Goal: Task Accomplishment & Management: Use online tool/utility

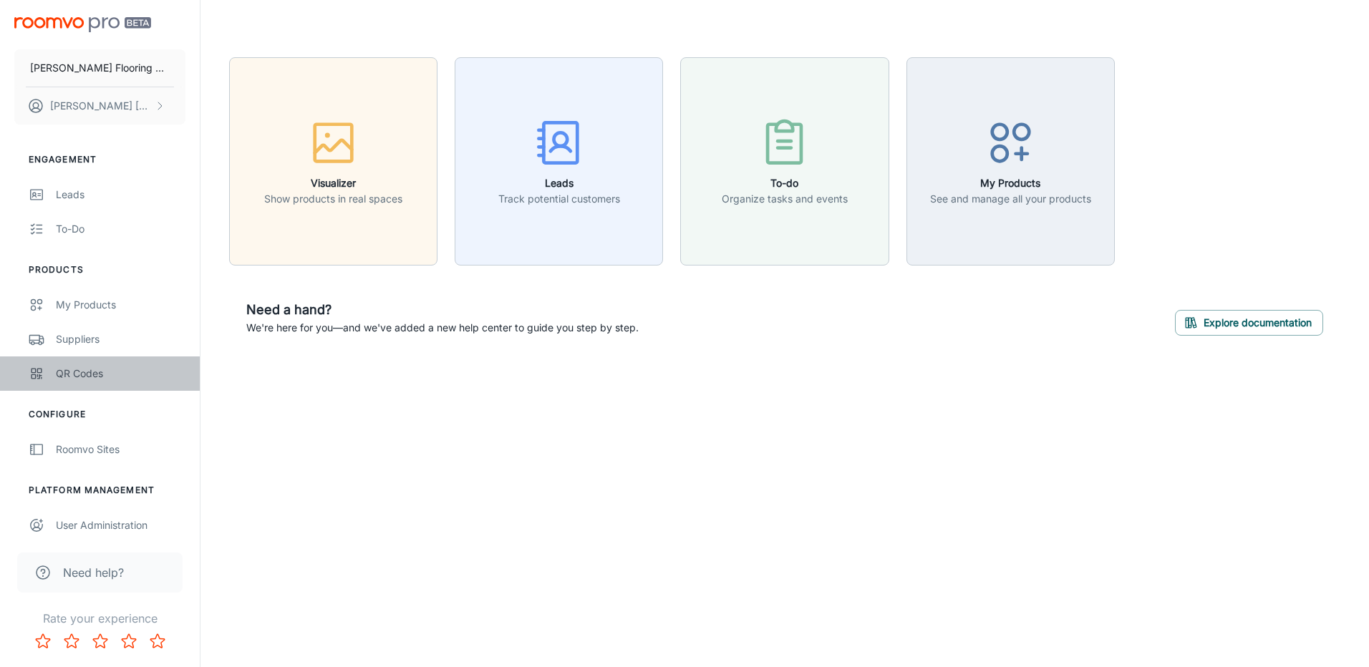
click at [48, 371] on link "QR Codes" at bounding box center [100, 374] width 200 height 34
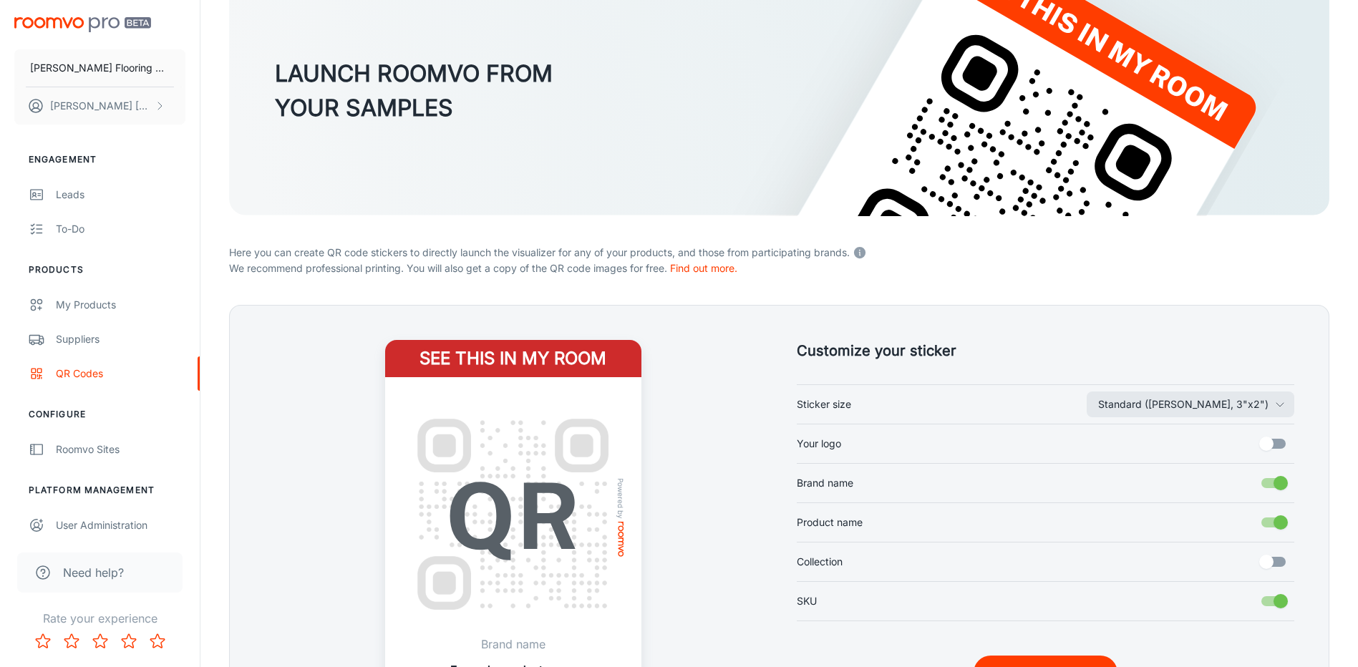
scroll to position [276, 0]
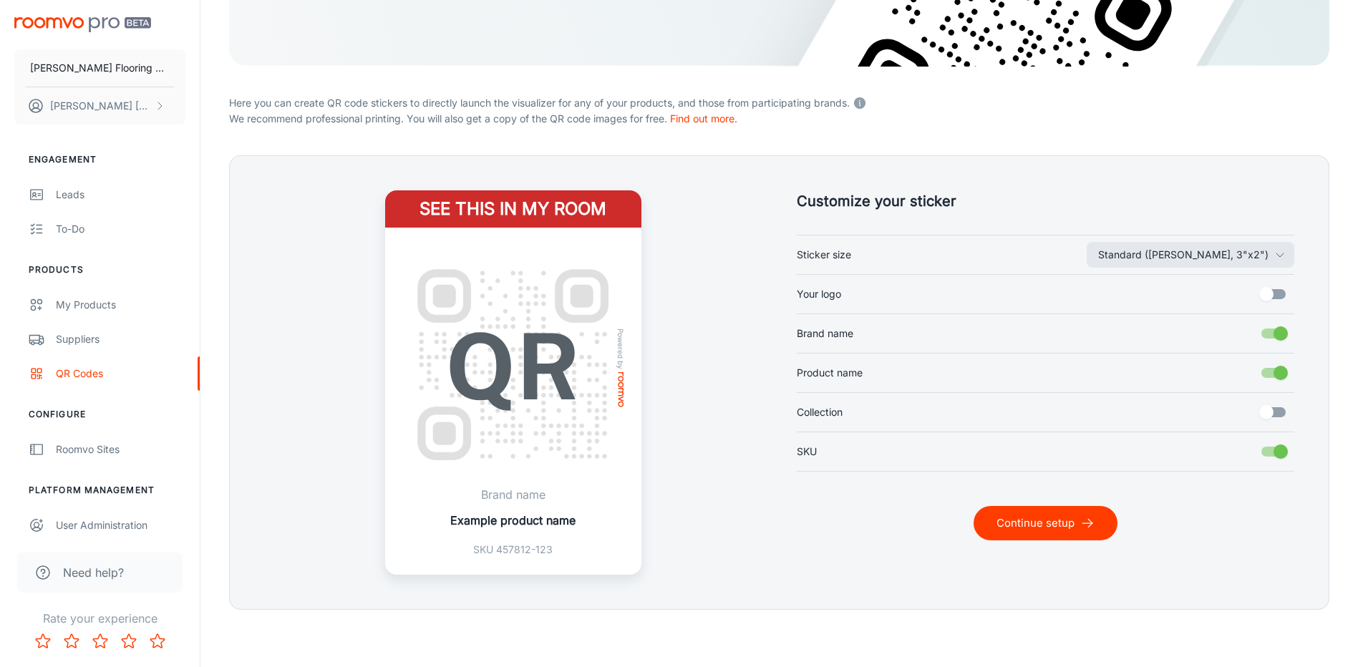
click at [1271, 296] on input "Your logo" at bounding box center [1267, 294] width 82 height 27
checkbox input "true"
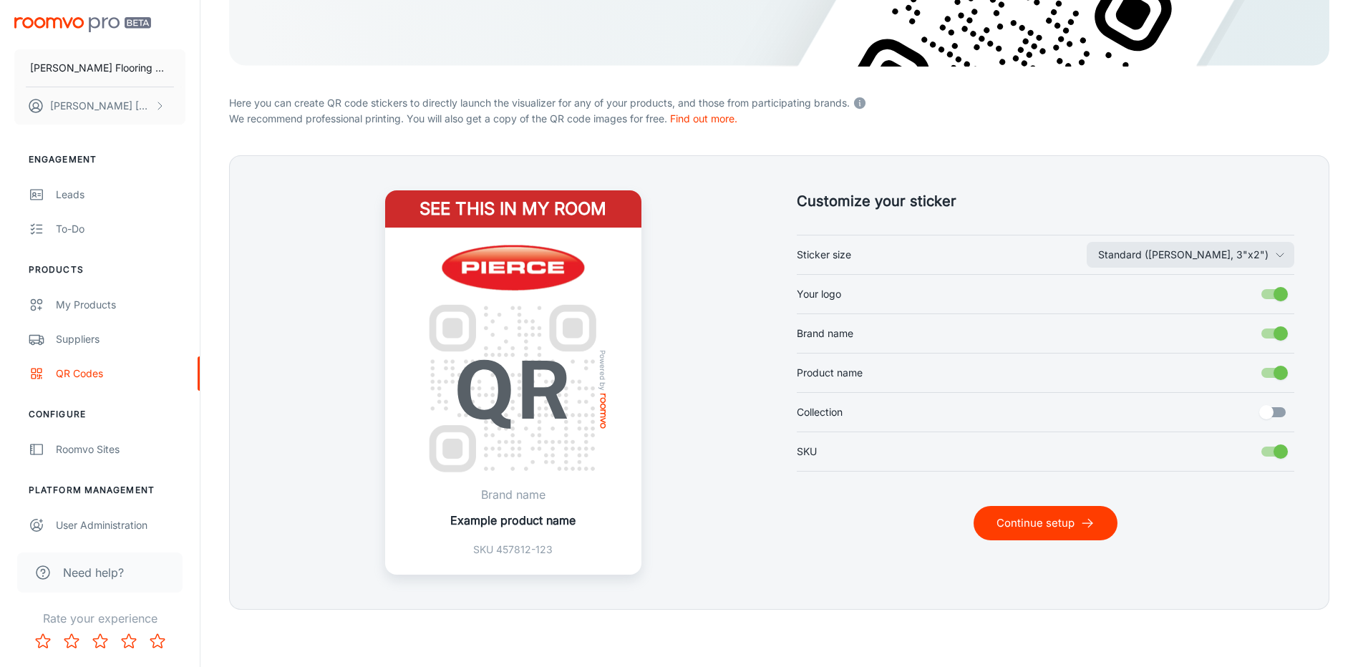
click at [1057, 533] on button "Continue setup" at bounding box center [1046, 523] width 144 height 34
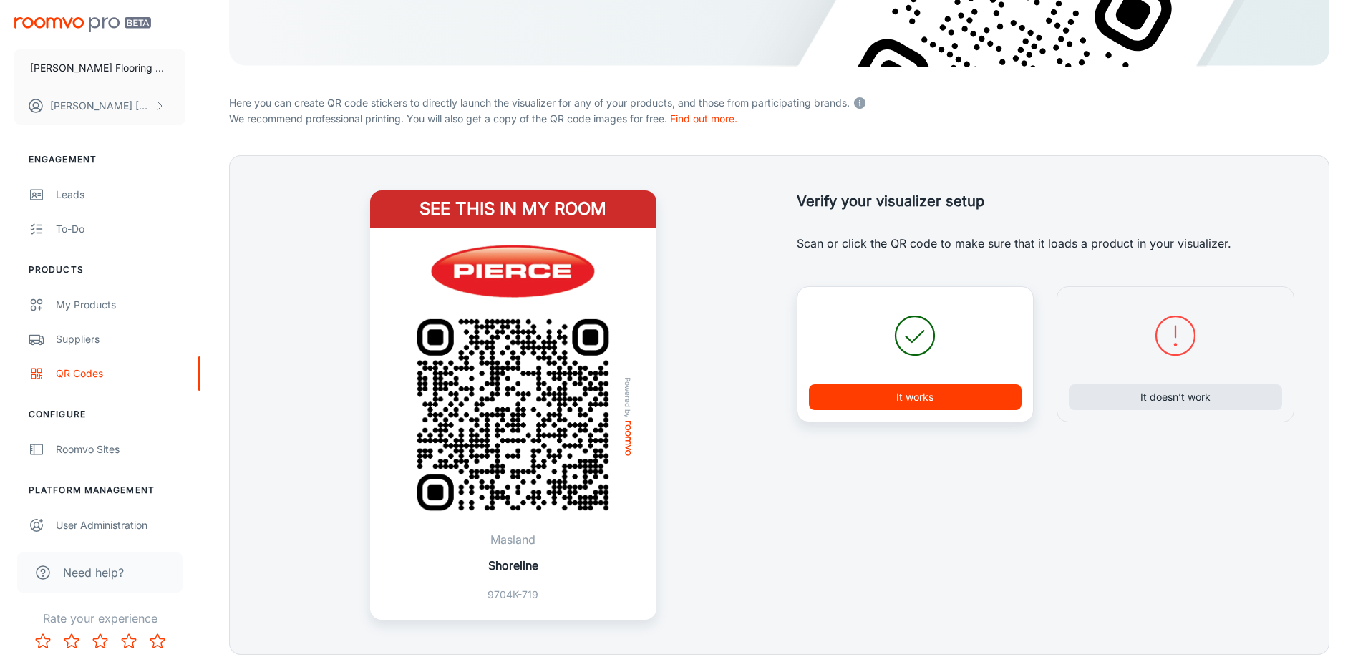
click at [932, 402] on button "It works" at bounding box center [915, 397] width 213 height 26
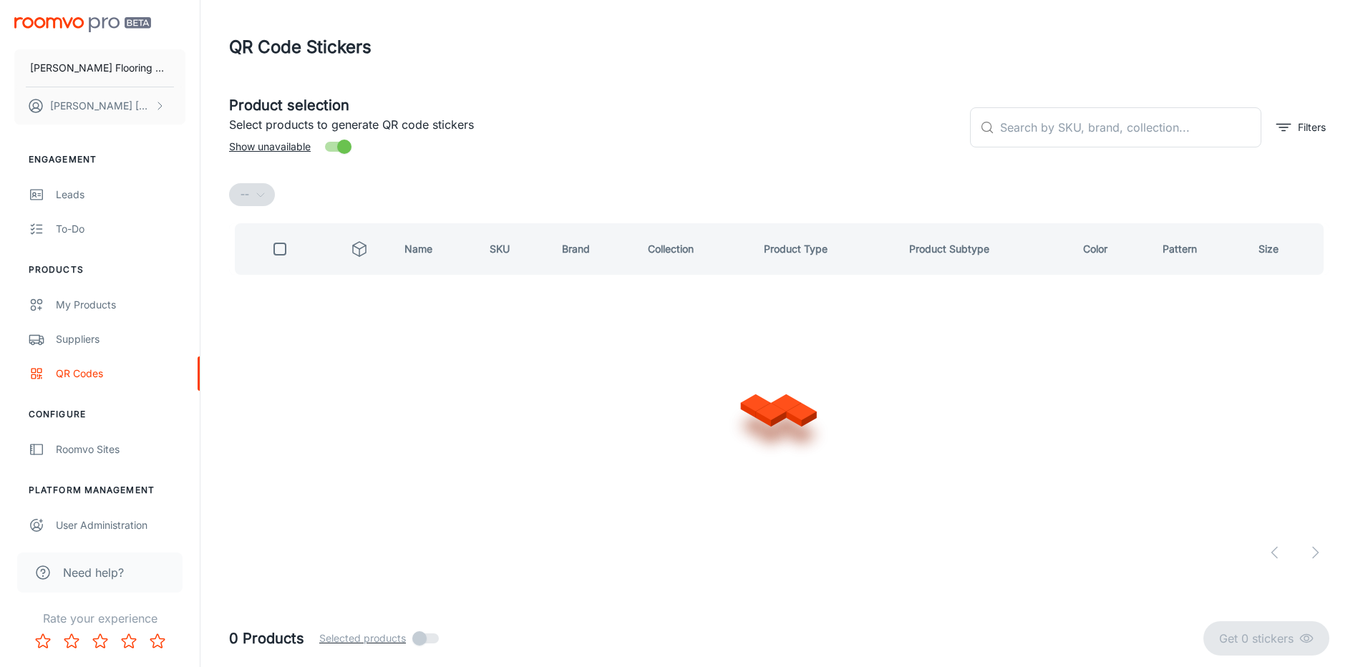
scroll to position [0, 0]
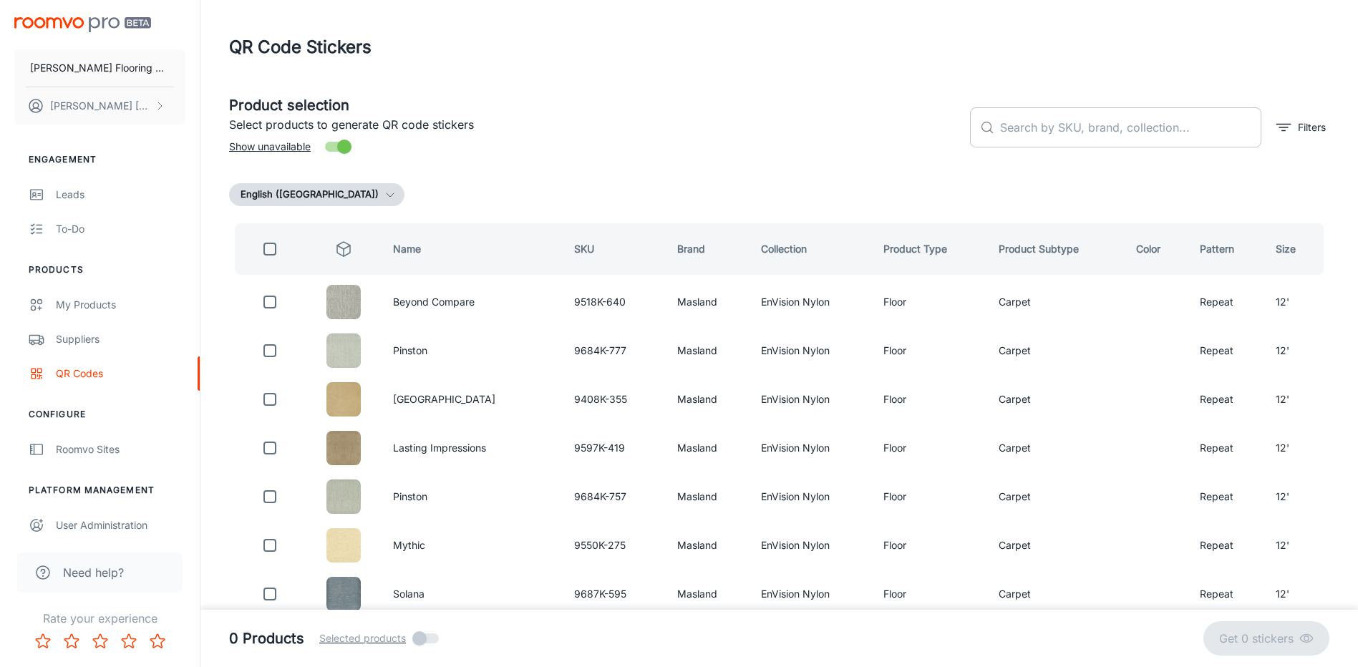
click at [1034, 131] on input "text" at bounding box center [1130, 127] width 261 height 40
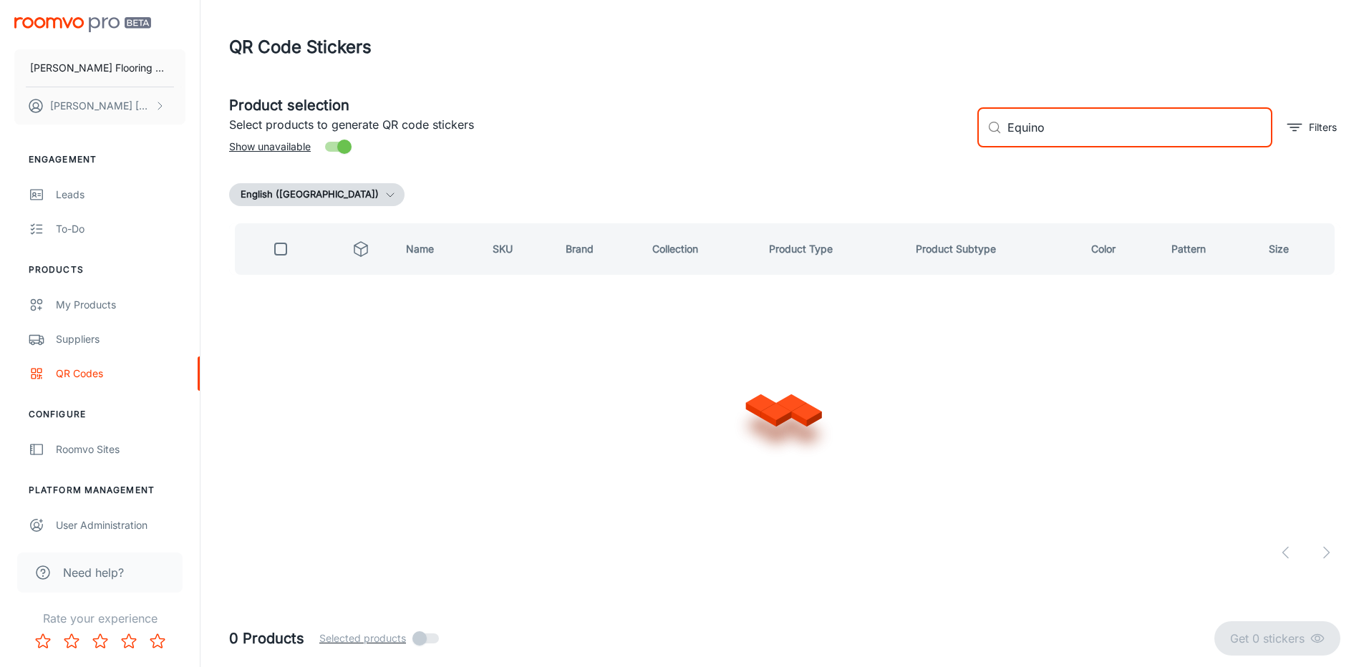
type input "Equinox"
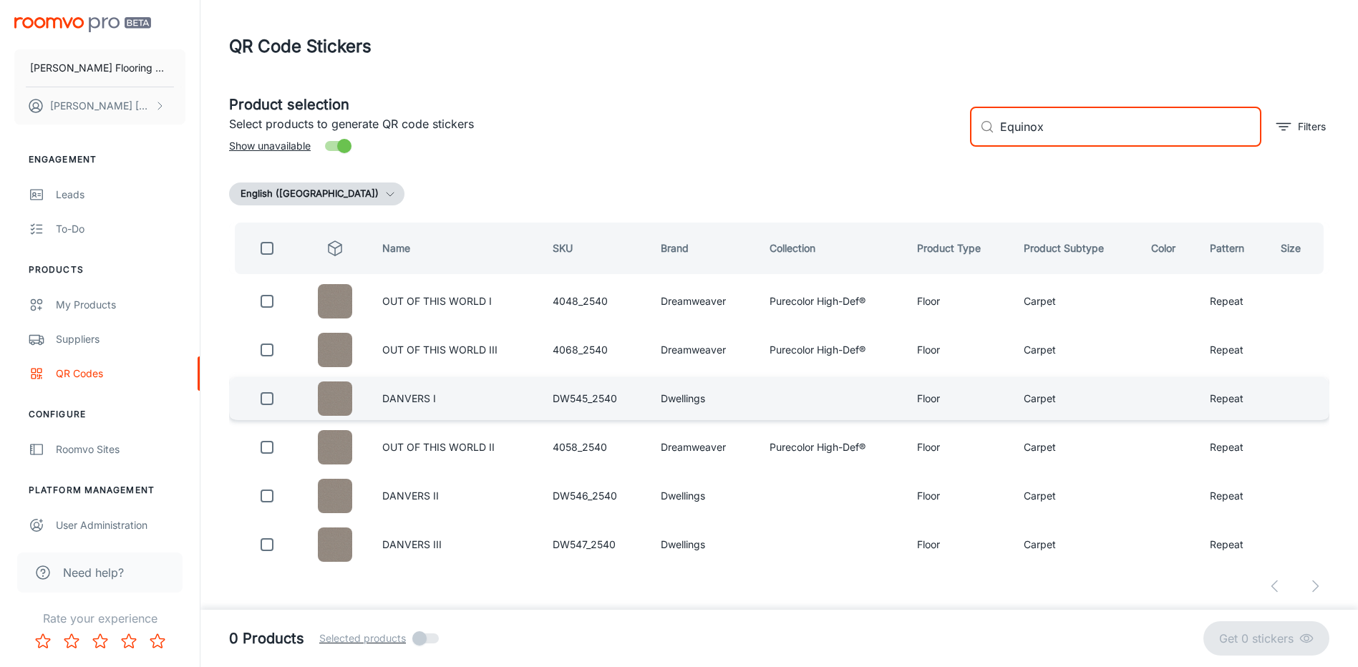
scroll to position [3, 0]
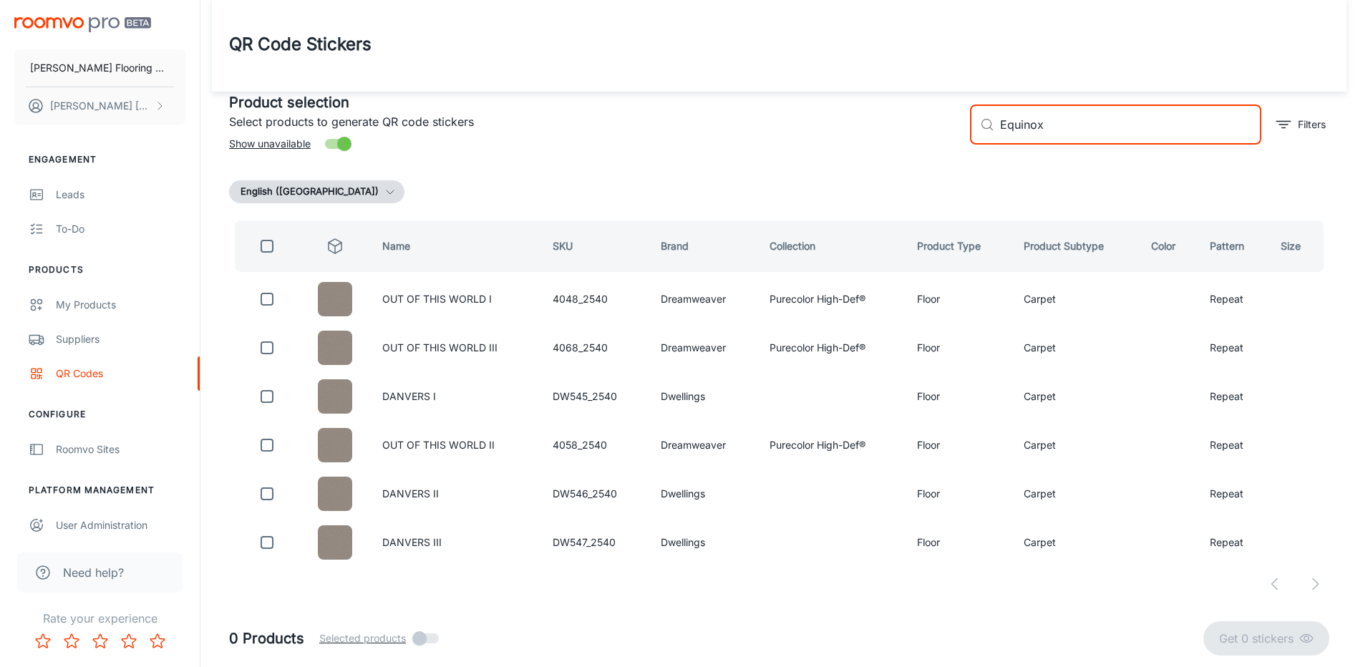
drag, startPoint x: 1050, startPoint y: 129, endPoint x: 991, endPoint y: 137, distance: 59.2
click at [991, 137] on div "​ Equinox ​" at bounding box center [1115, 125] width 291 height 40
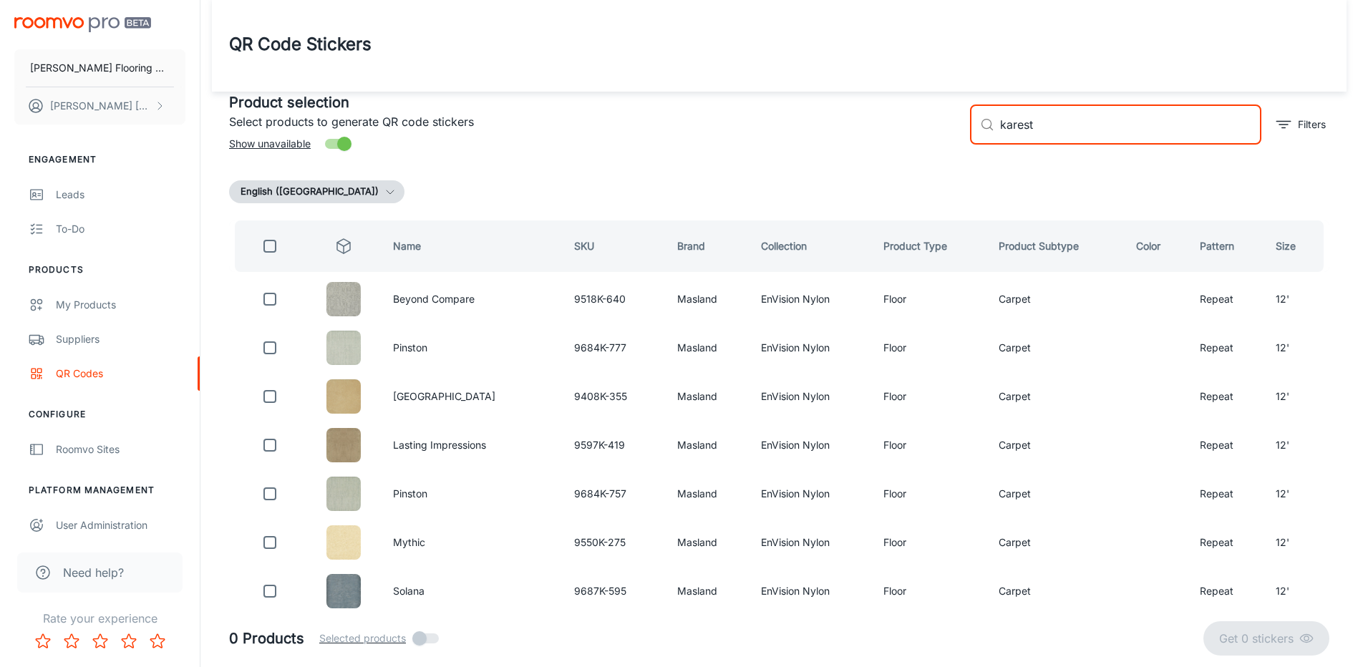
scroll to position [0, 0]
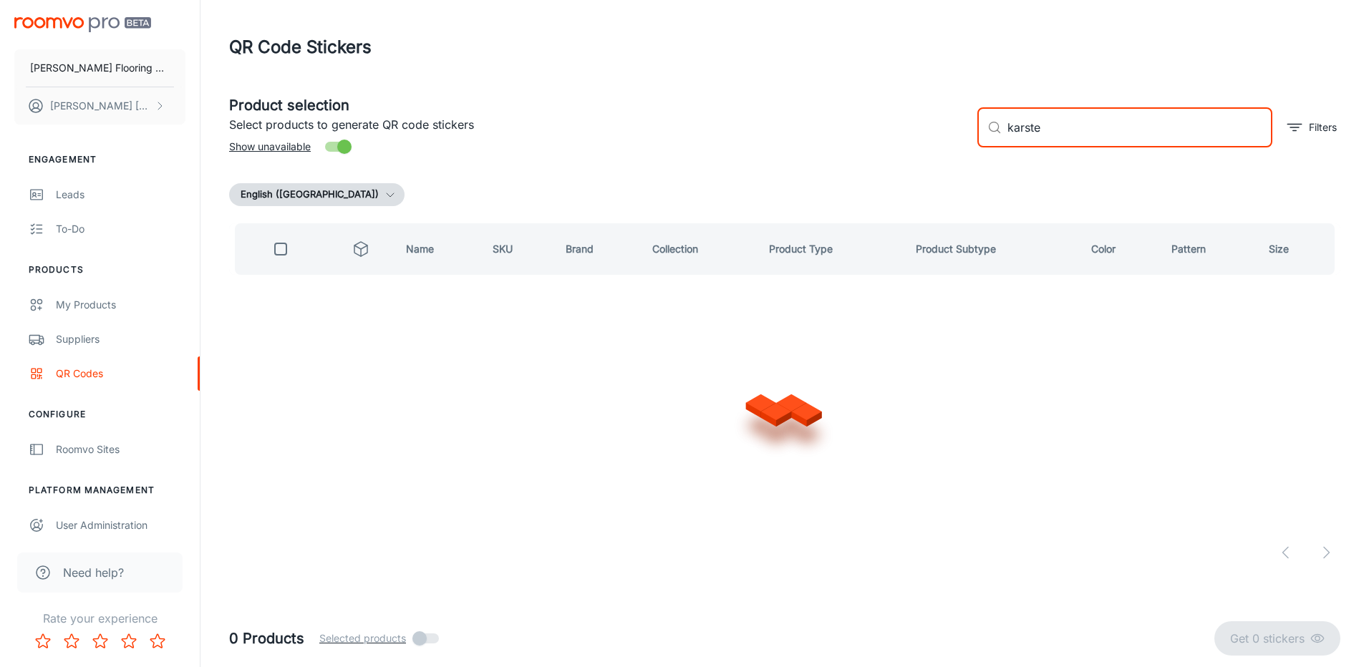
type input "karsten"
checkbox input "true"
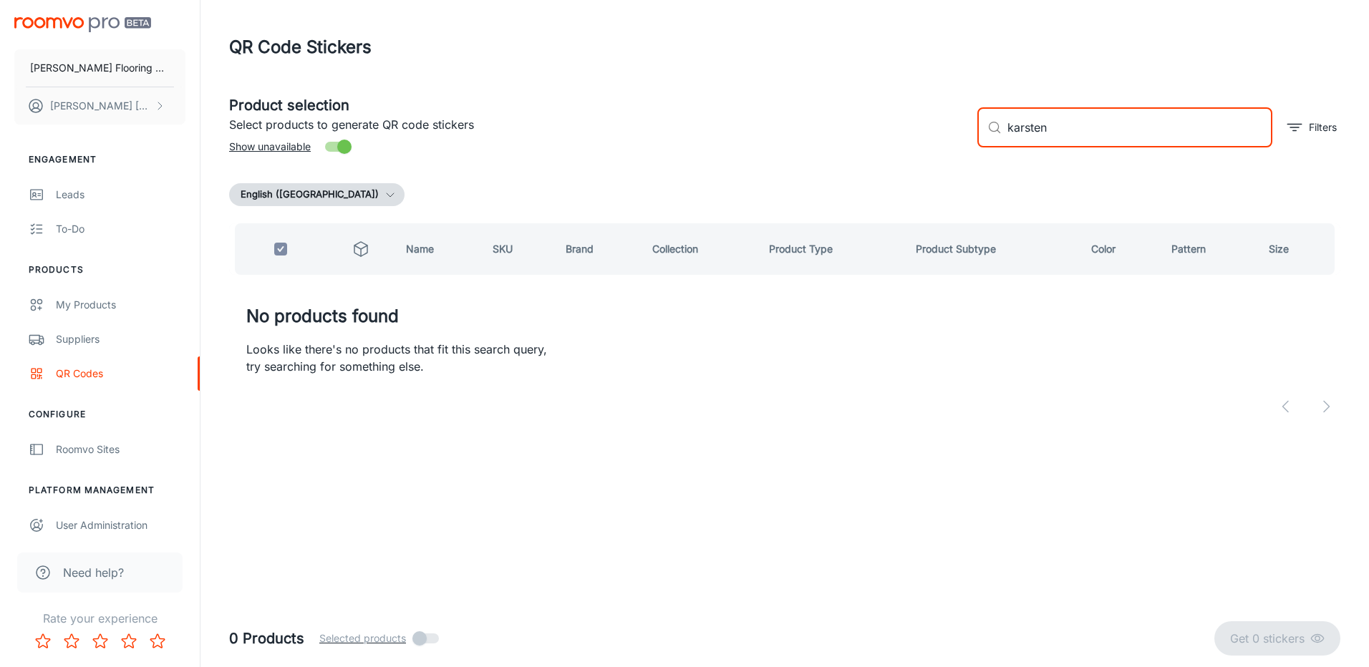
drag, startPoint x: 968, startPoint y: 136, endPoint x: 956, endPoint y: 138, distance: 12.4
click at [956, 138] on div "Product selection Select products to generate QR code stickers Show unavailable…" at bounding box center [779, 121] width 1123 height 77
checkbox input "false"
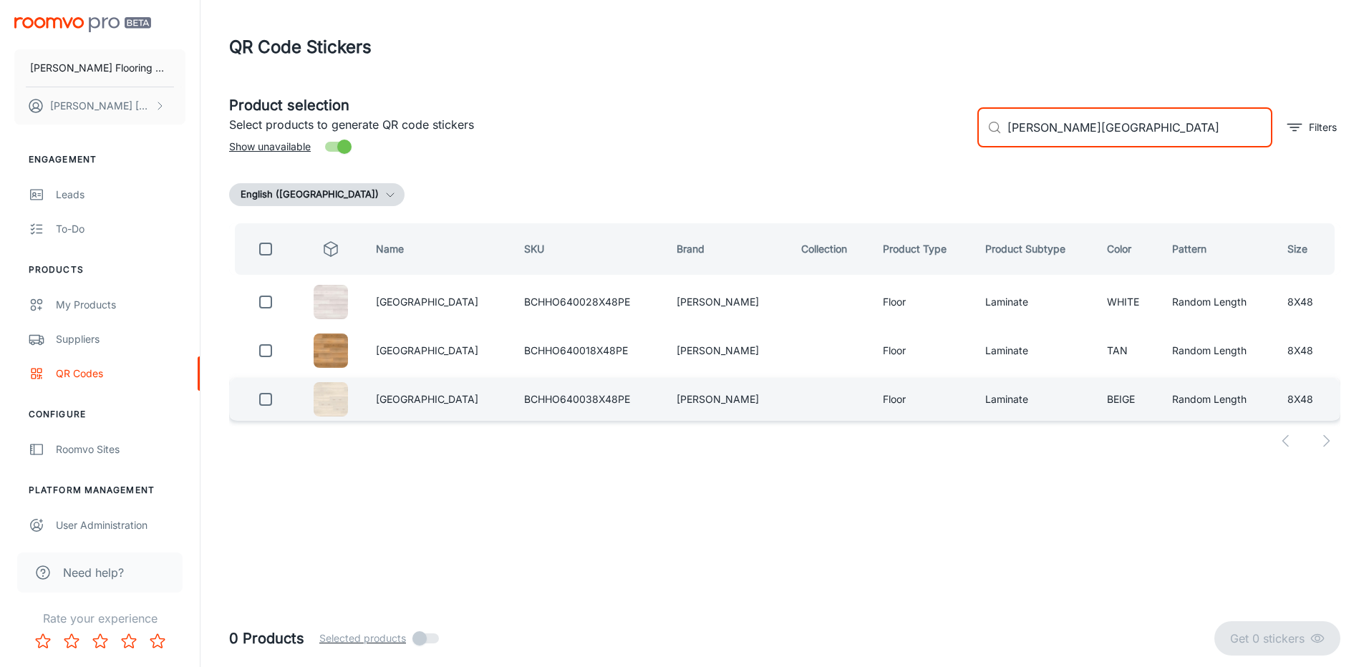
type input "[PERSON_NAME][GEOGRAPHIC_DATA]"
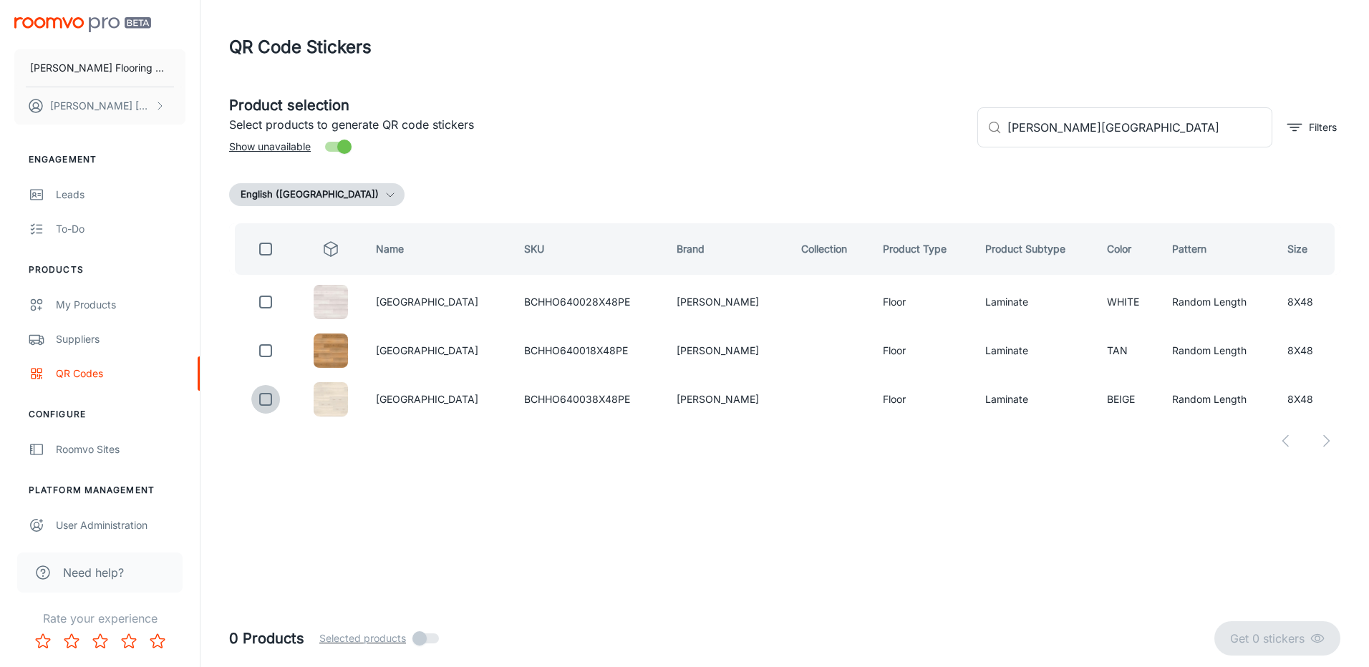
drag, startPoint x: 273, startPoint y: 399, endPoint x: 309, endPoint y: 471, distance: 81.0
click at [274, 401] on input "checkbox" at bounding box center [265, 399] width 29 height 29
checkbox input "true"
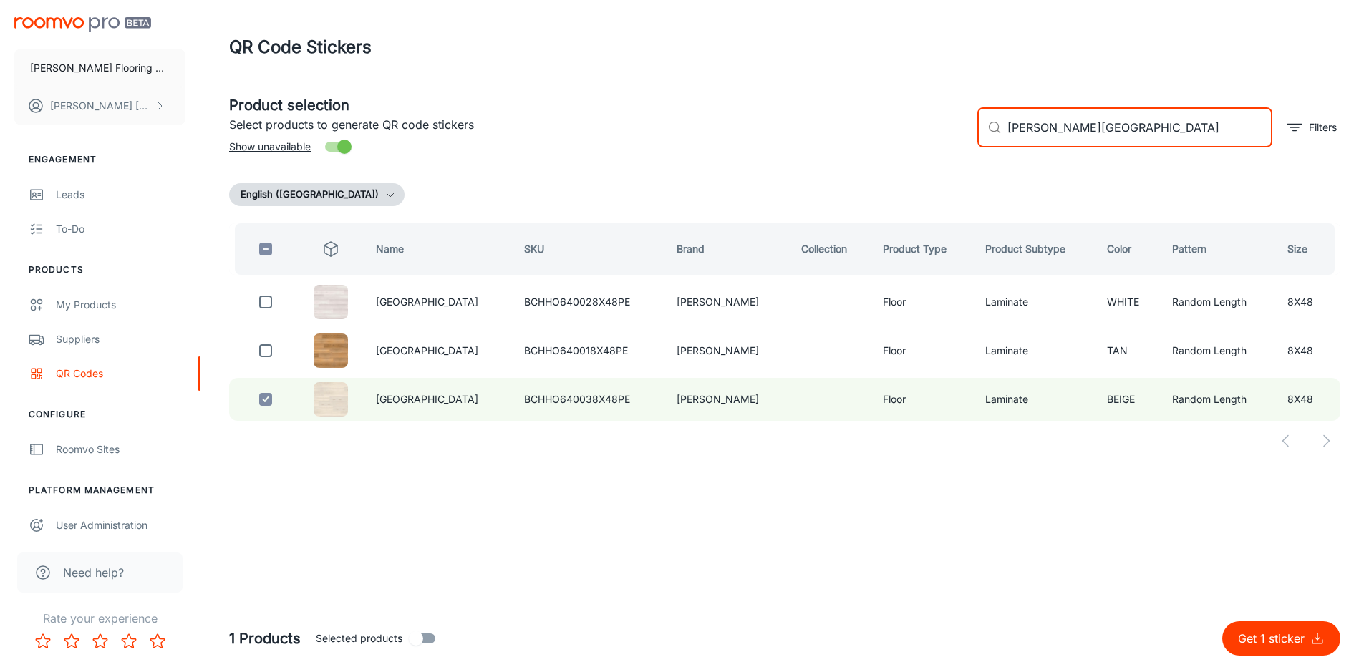
drag, startPoint x: 1128, startPoint y: 132, endPoint x: 1052, endPoint y: 145, distance: 76.9
click at [1052, 145] on input "[PERSON_NAME][GEOGRAPHIC_DATA]" at bounding box center [1139, 127] width 265 height 40
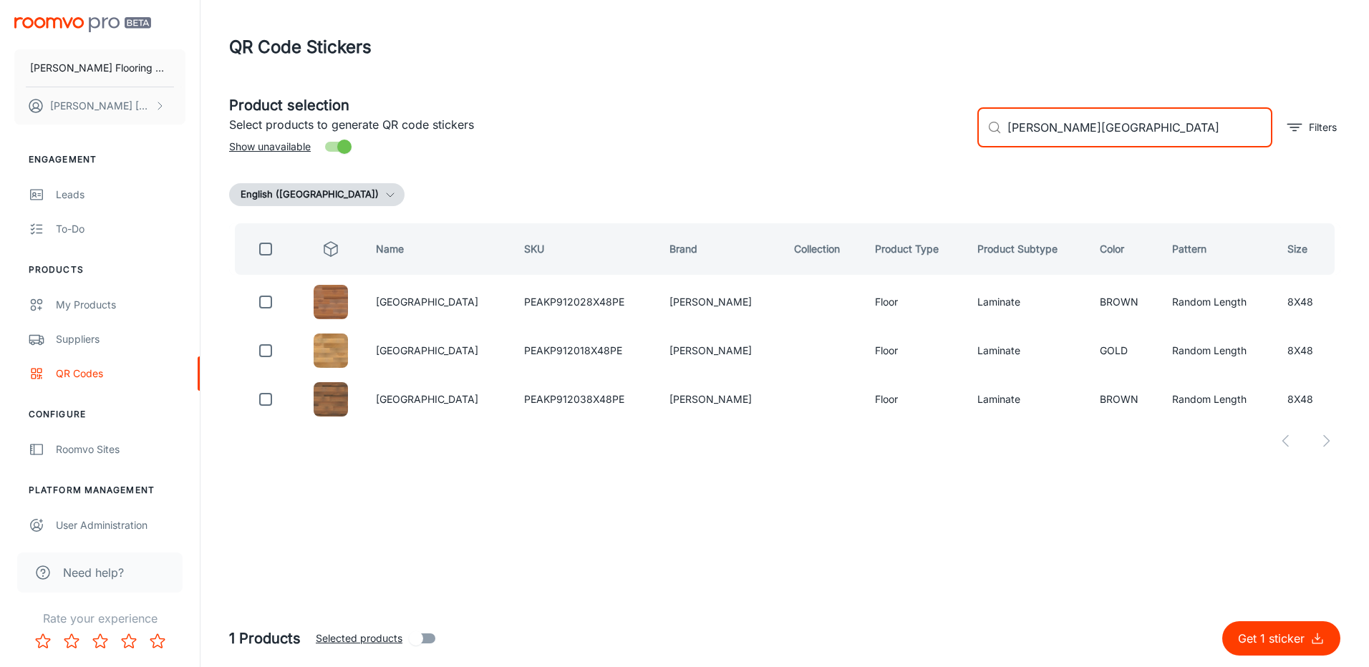
type input "[PERSON_NAME][GEOGRAPHIC_DATA]"
drag, startPoint x: 273, startPoint y: 253, endPoint x: 347, endPoint y: 243, distance: 74.5
click at [273, 253] on input "checkbox" at bounding box center [265, 249] width 29 height 29
checkbox input "true"
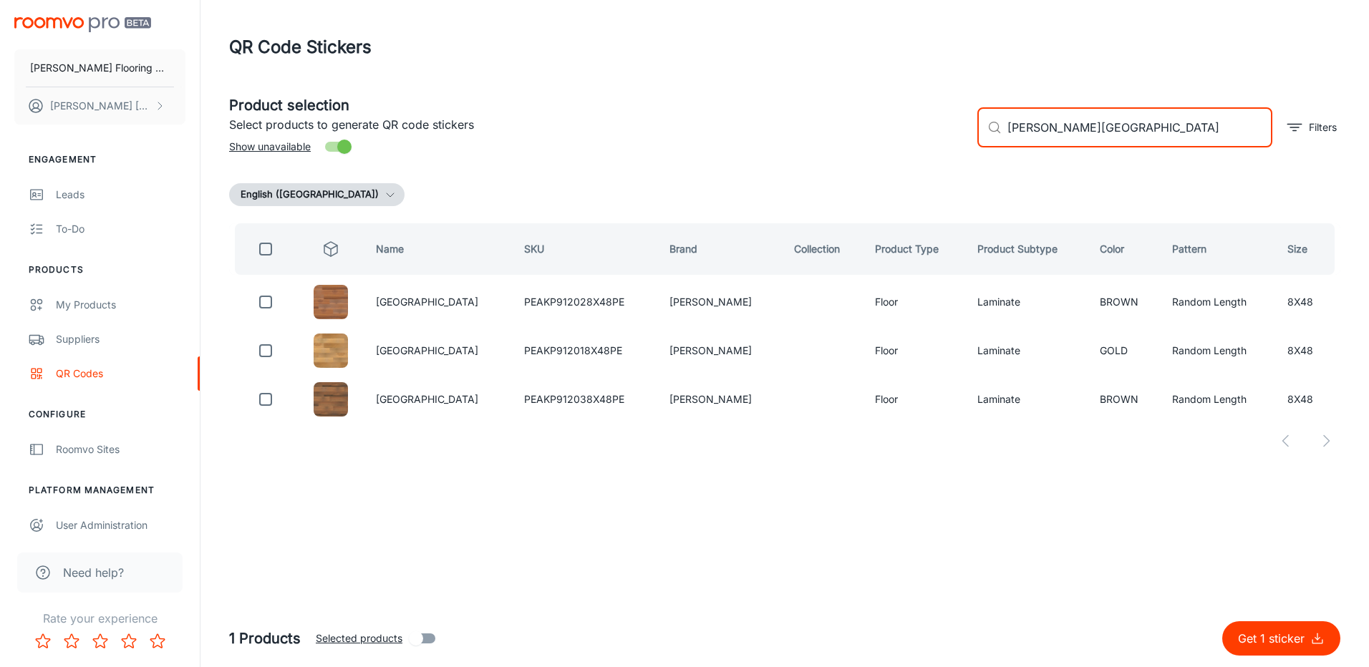
checkbox input "true"
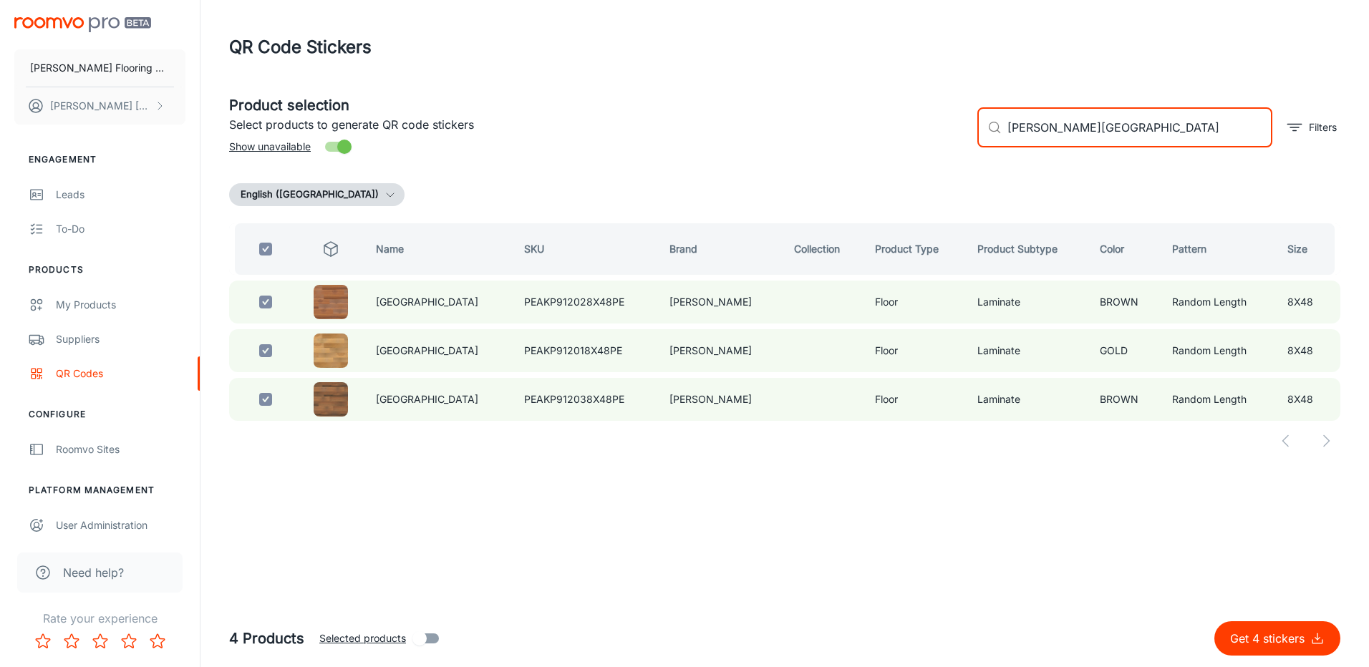
drag, startPoint x: 1117, startPoint y: 128, endPoint x: 1064, endPoint y: 137, distance: 53.8
click at [1064, 137] on input "[PERSON_NAME][GEOGRAPHIC_DATA]" at bounding box center [1139, 127] width 265 height 40
type input "[PERSON_NAME]"
checkbox input "false"
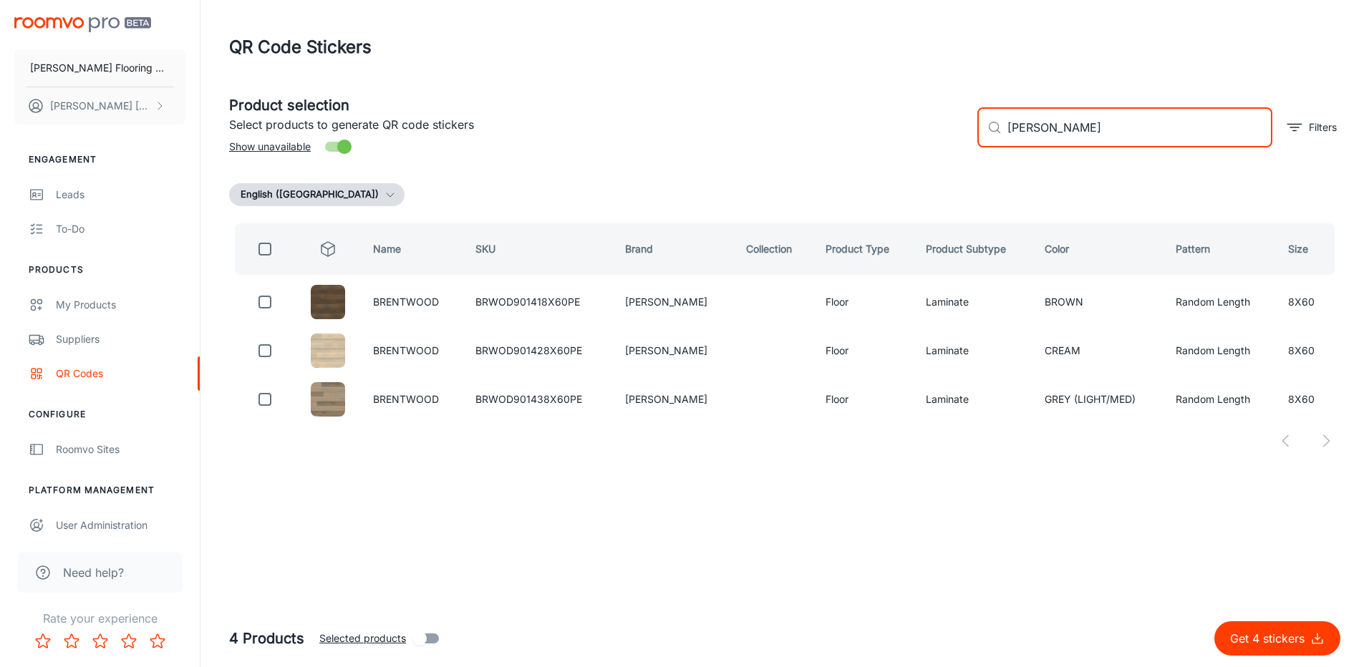
type input "[PERSON_NAME]"
drag, startPoint x: 259, startPoint y: 248, endPoint x: 396, endPoint y: 236, distance: 137.3
click at [260, 247] on input "checkbox" at bounding box center [265, 249] width 29 height 29
checkbox input "true"
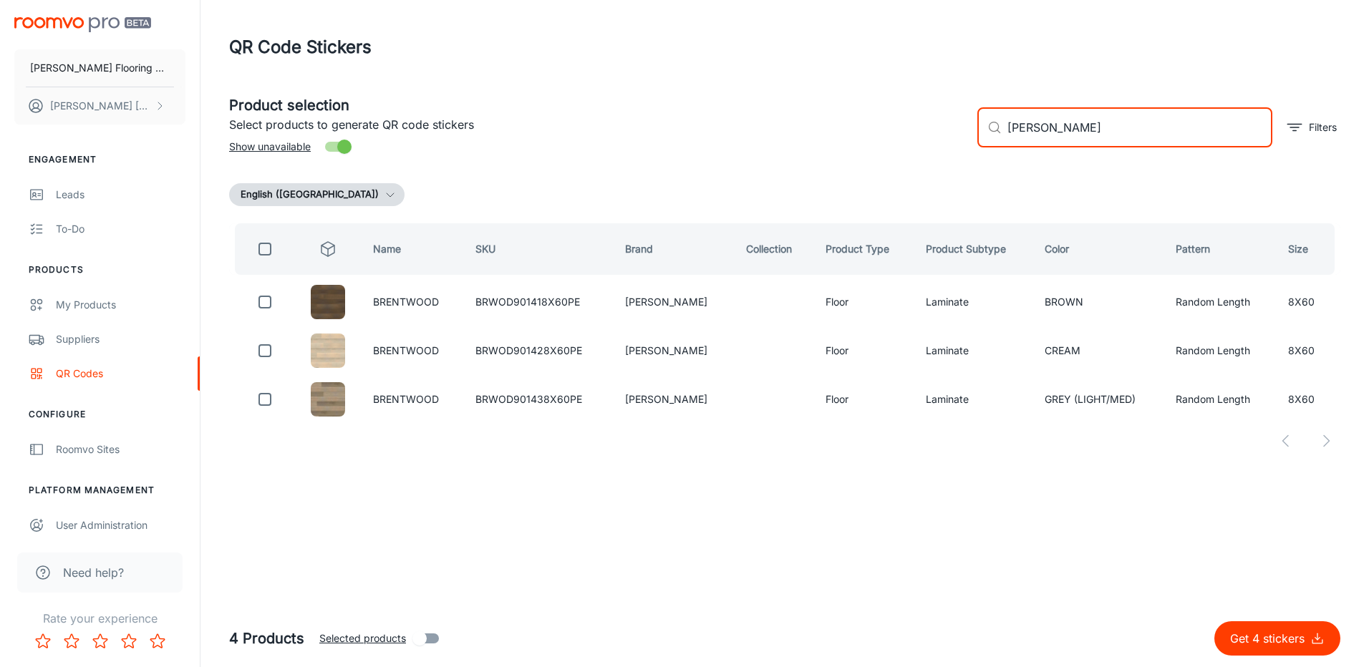
checkbox input "true"
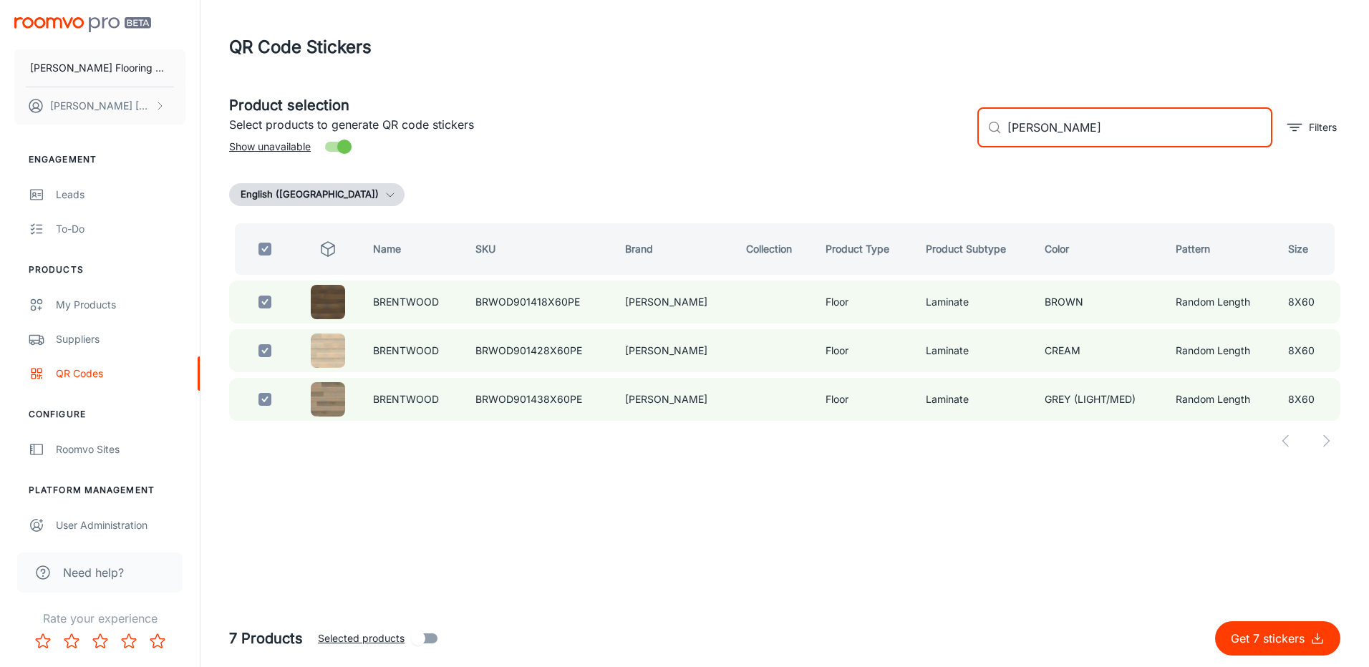
drag, startPoint x: 1090, startPoint y: 129, endPoint x: 1052, endPoint y: 135, distance: 38.5
click at [1052, 135] on input "[PERSON_NAME]" at bounding box center [1139, 127] width 265 height 40
type input "[PERSON_NAME]"
checkbox input "false"
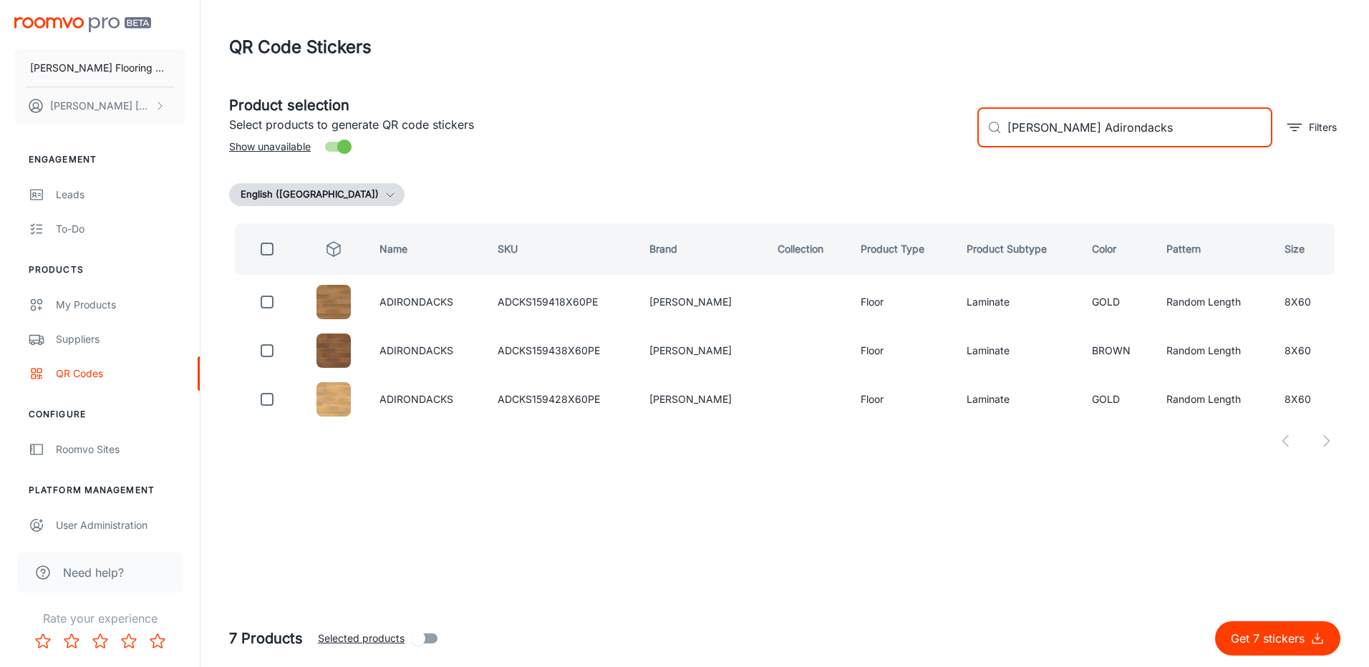
type input "[PERSON_NAME] Adirondacks"
click at [269, 243] on input "checkbox" at bounding box center [267, 249] width 29 height 29
checkbox input "true"
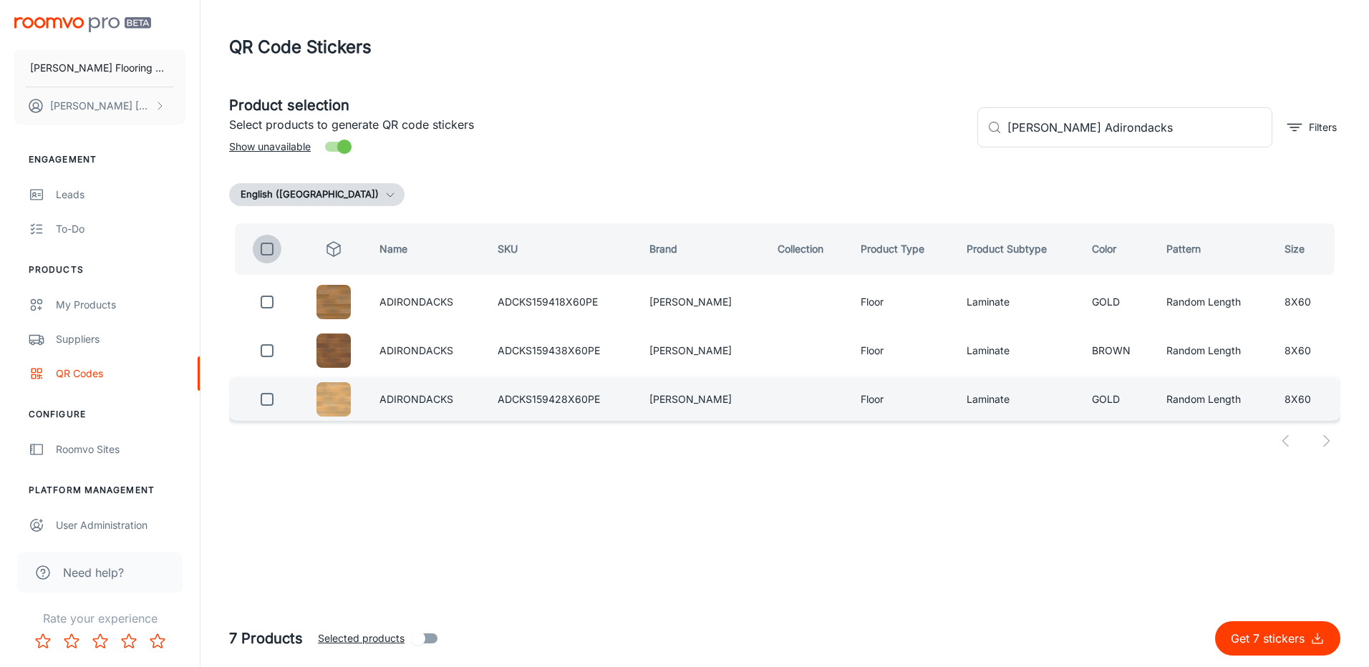
checkbox input "true"
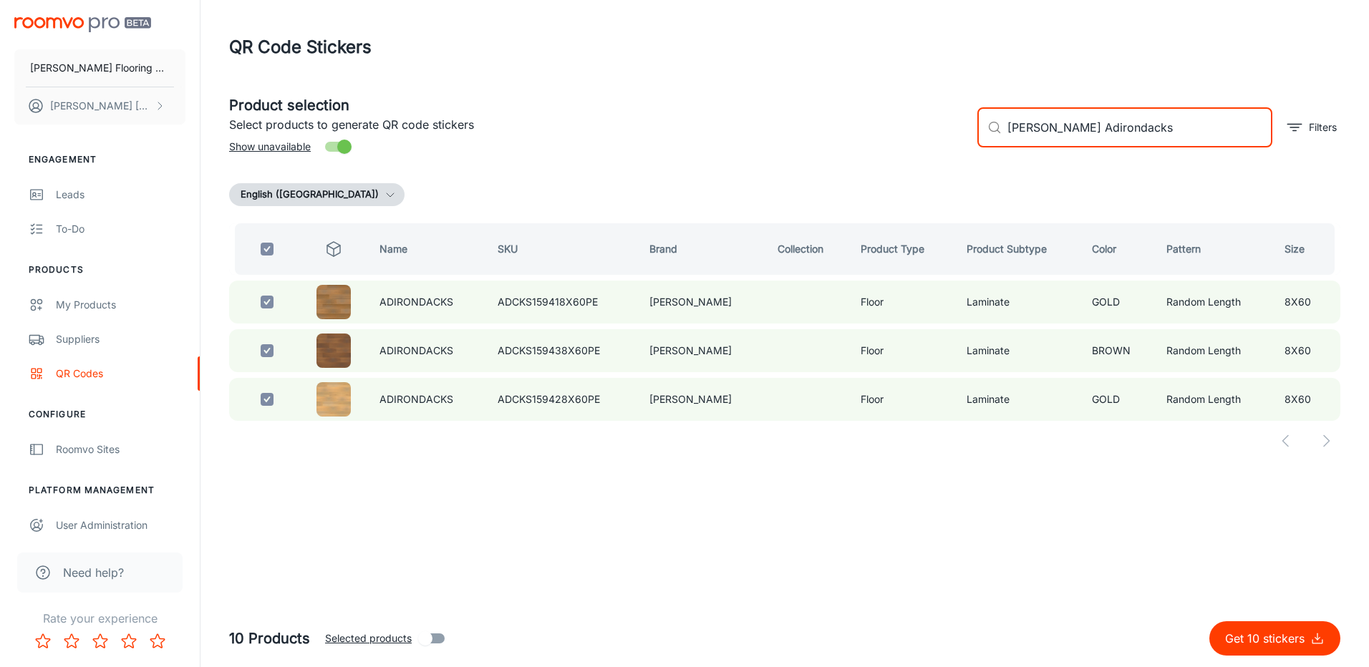
drag, startPoint x: 1073, startPoint y: 135, endPoint x: 1040, endPoint y: 139, distance: 33.2
click at [1040, 139] on input "[PERSON_NAME] Adirondacks" at bounding box center [1139, 127] width 265 height 40
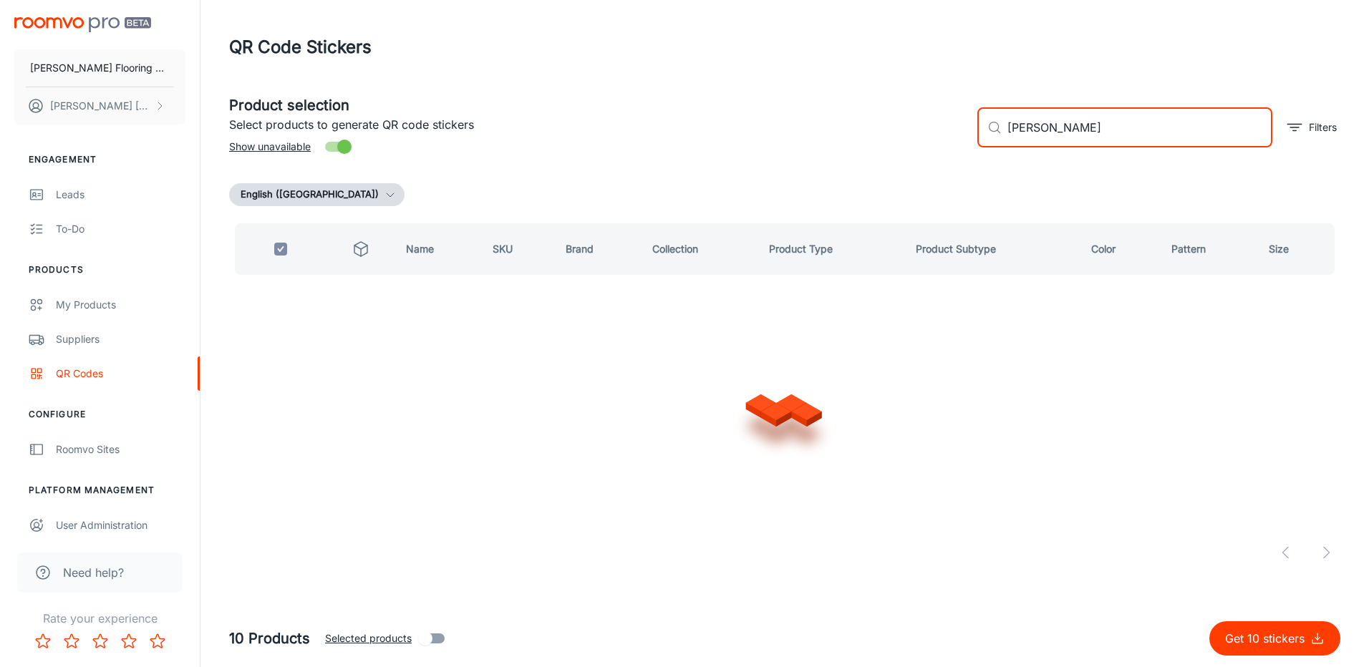
type input "[PERSON_NAME]"
checkbox input "false"
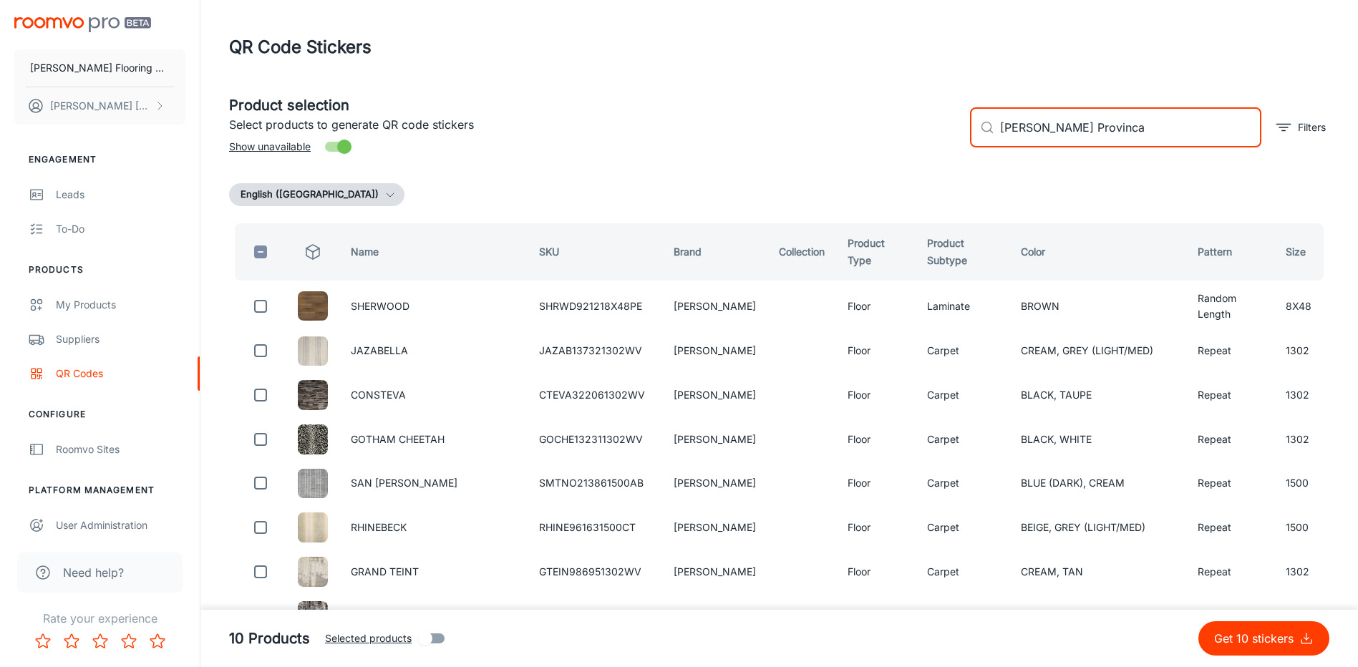
type input "[PERSON_NAME] Provincal"
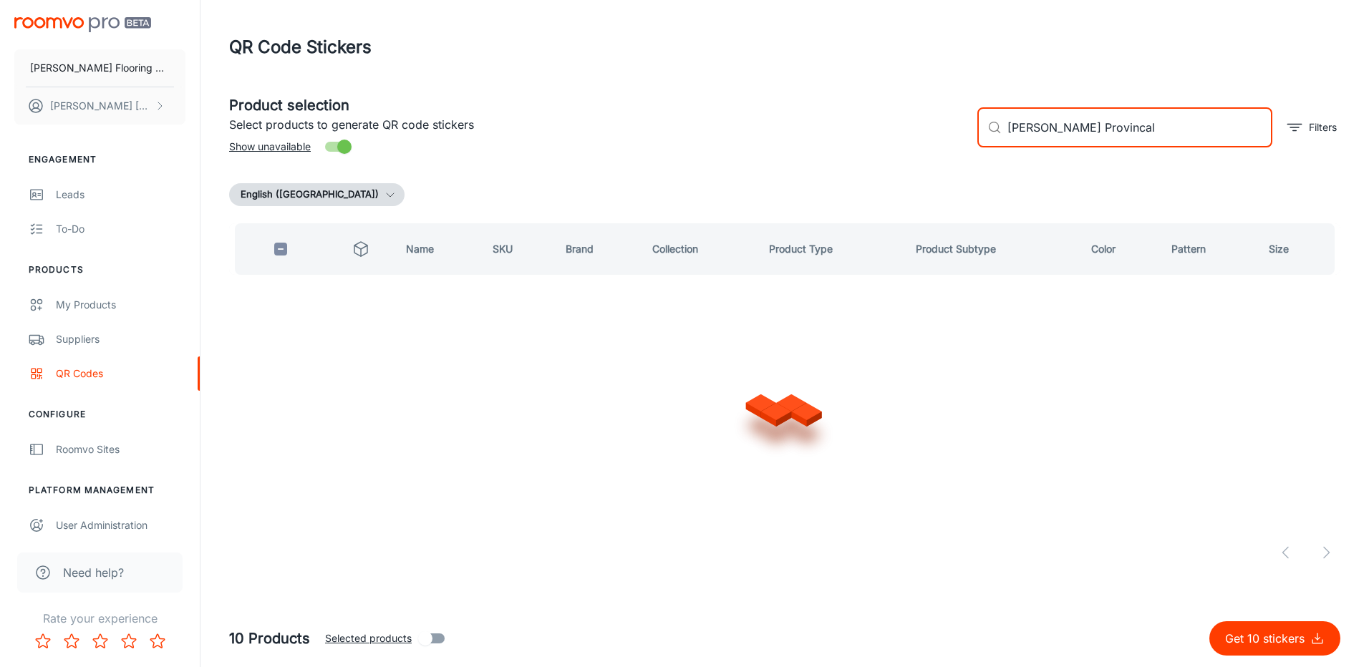
checkbox input "true"
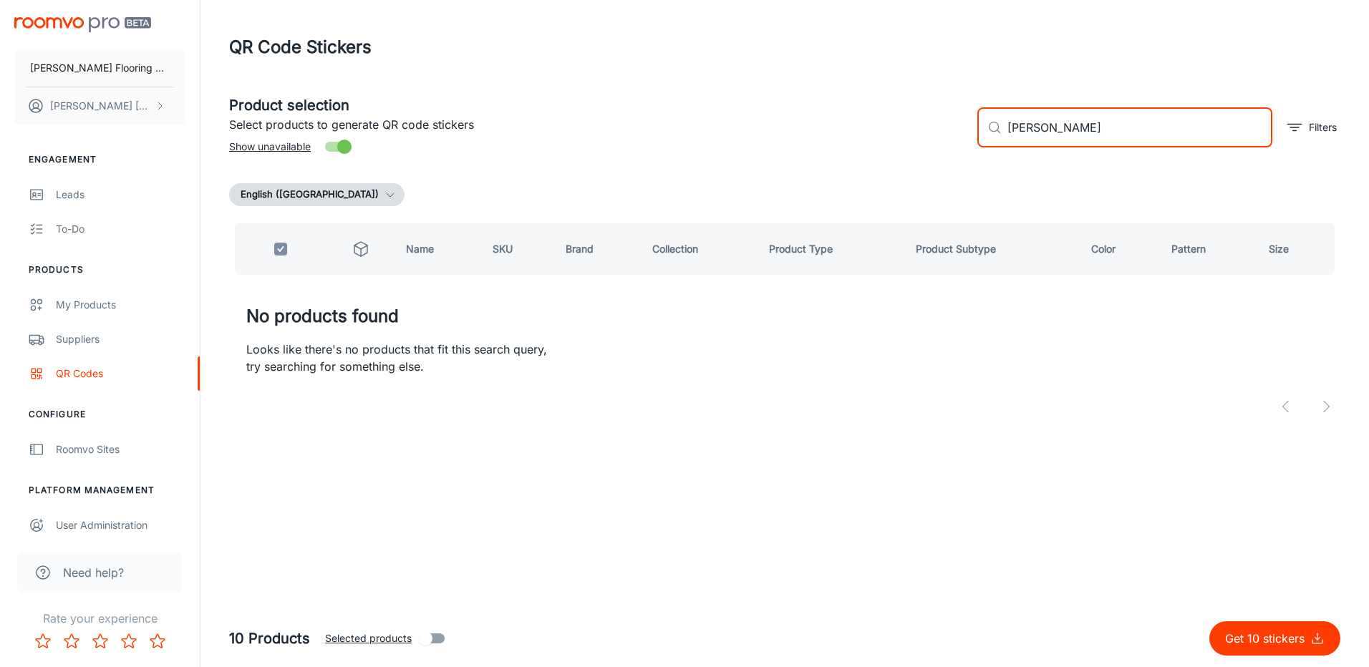
type input "[PERSON_NAME]"
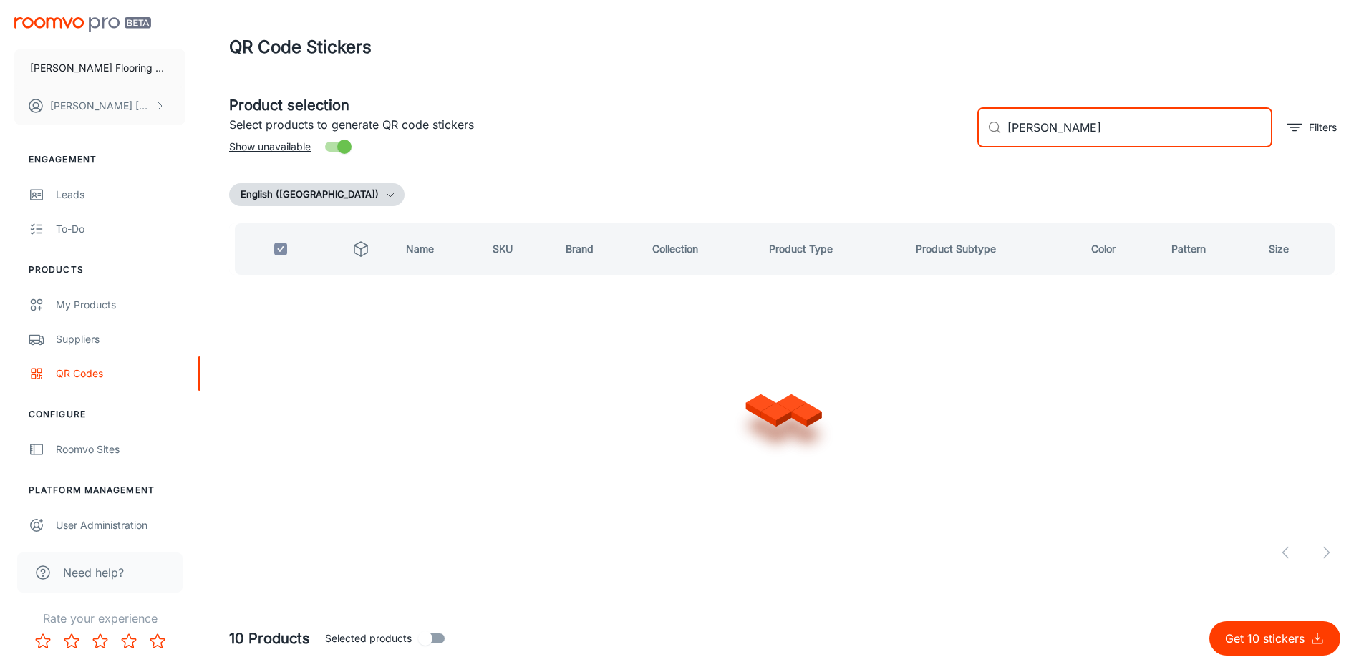
checkbox input "false"
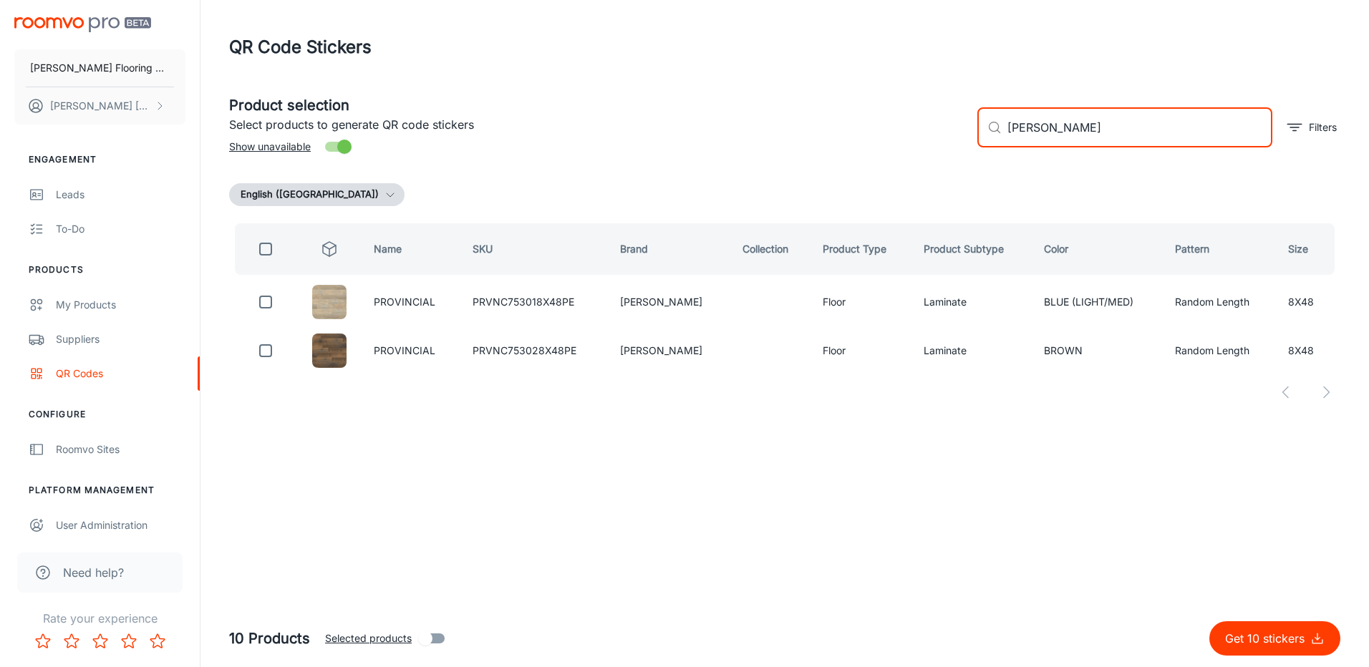
type input "[PERSON_NAME]"
click at [268, 250] on input "checkbox" at bounding box center [265, 249] width 29 height 29
checkbox input "true"
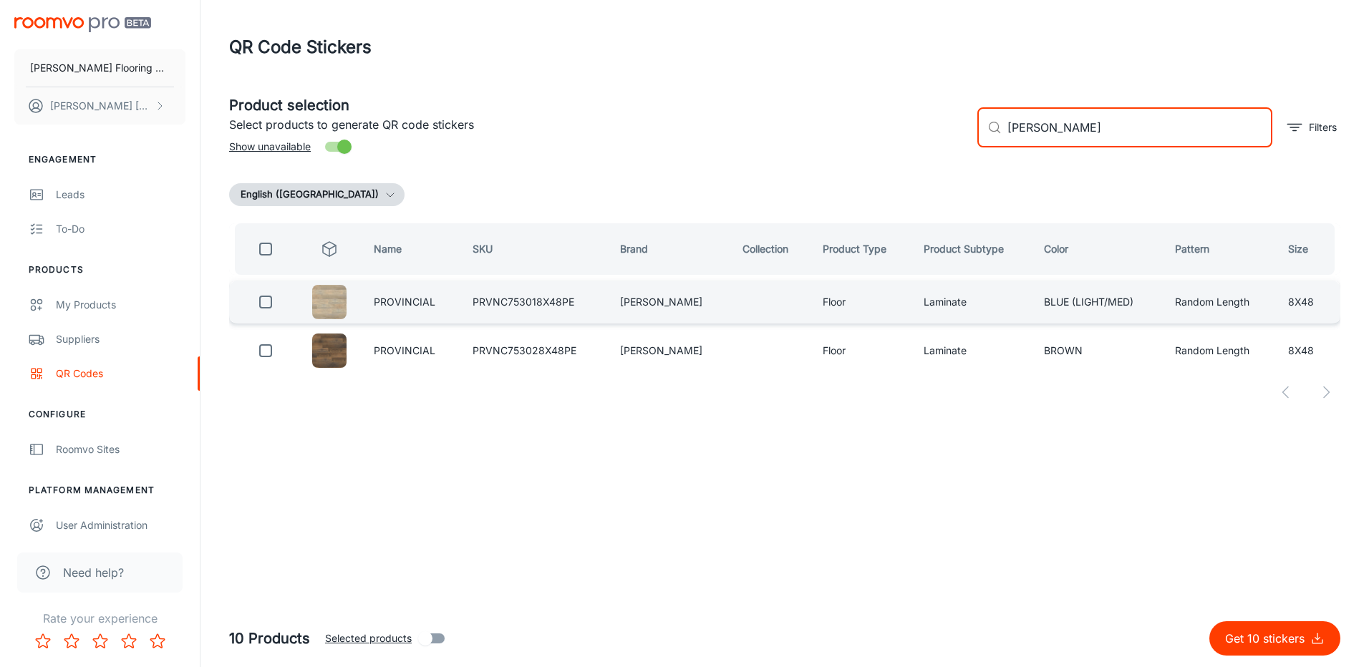
checkbox input "true"
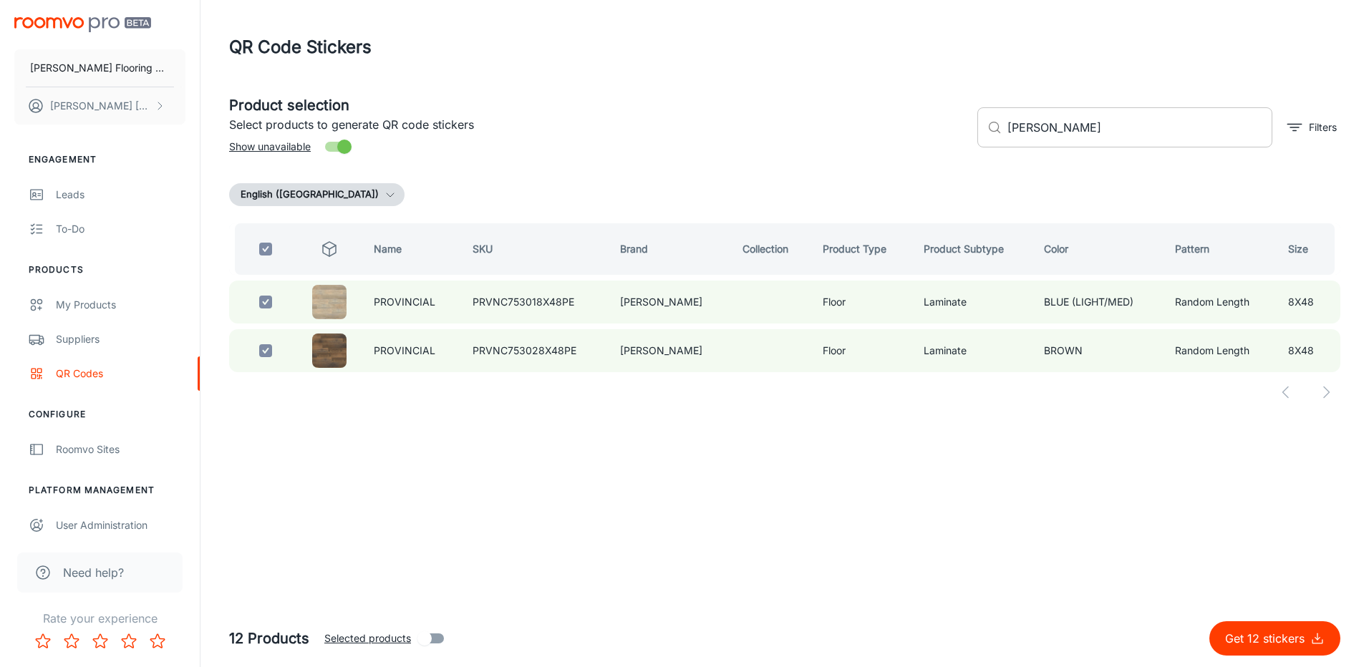
click at [1131, 135] on input "[PERSON_NAME]" at bounding box center [1139, 127] width 265 height 40
type input "[PERSON_NAME]"
checkbox input "false"
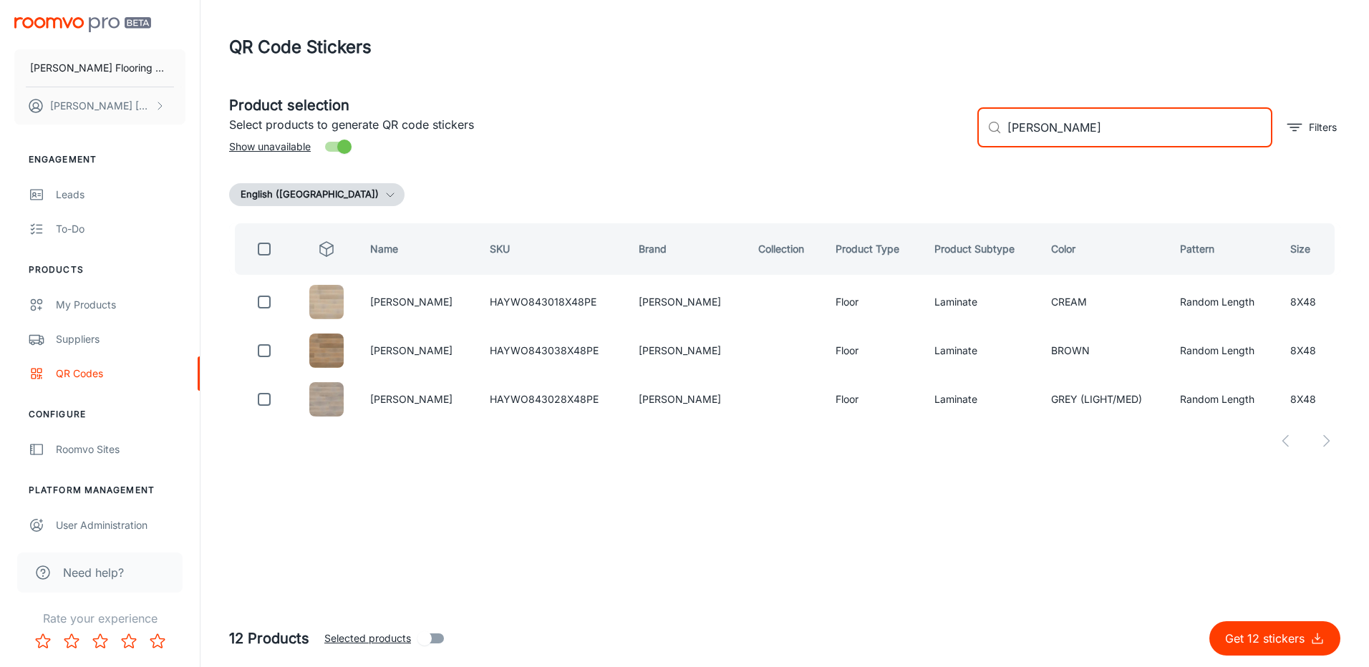
type input "[PERSON_NAME]"
drag, startPoint x: 266, startPoint y: 251, endPoint x: 503, endPoint y: 215, distance: 239.8
click at [268, 251] on input "checkbox" at bounding box center [264, 249] width 29 height 29
checkbox input "true"
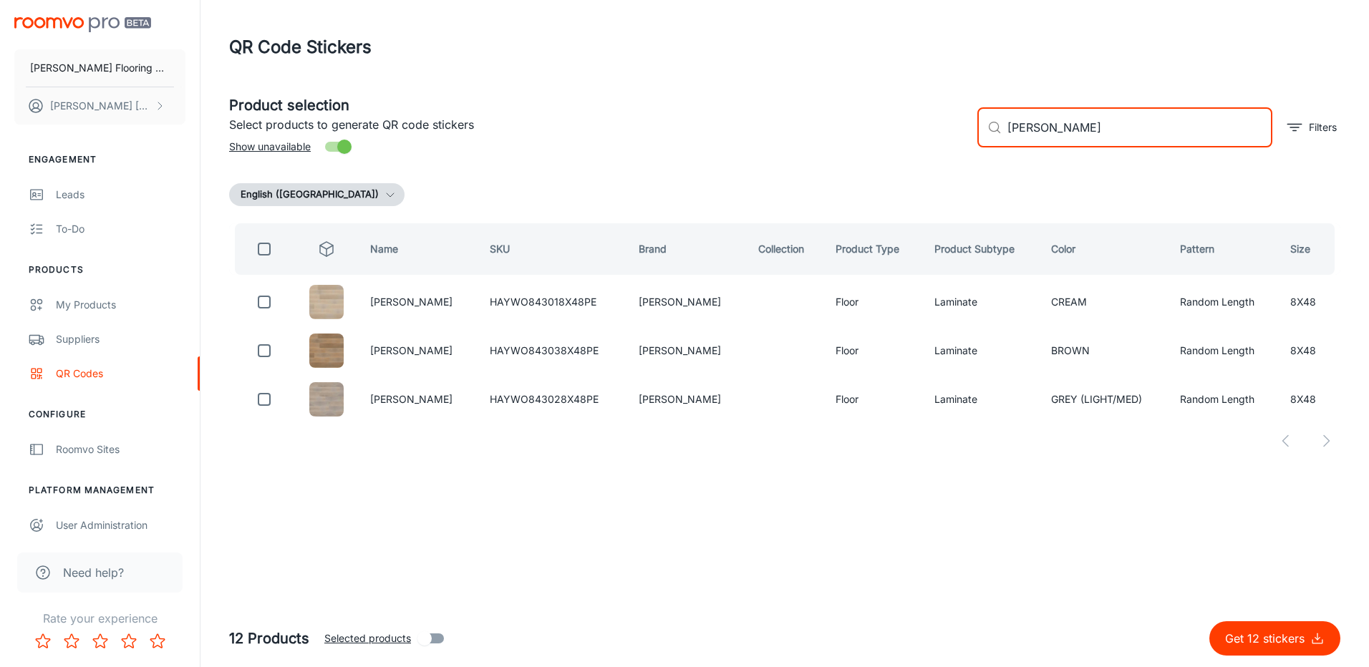
checkbox input "true"
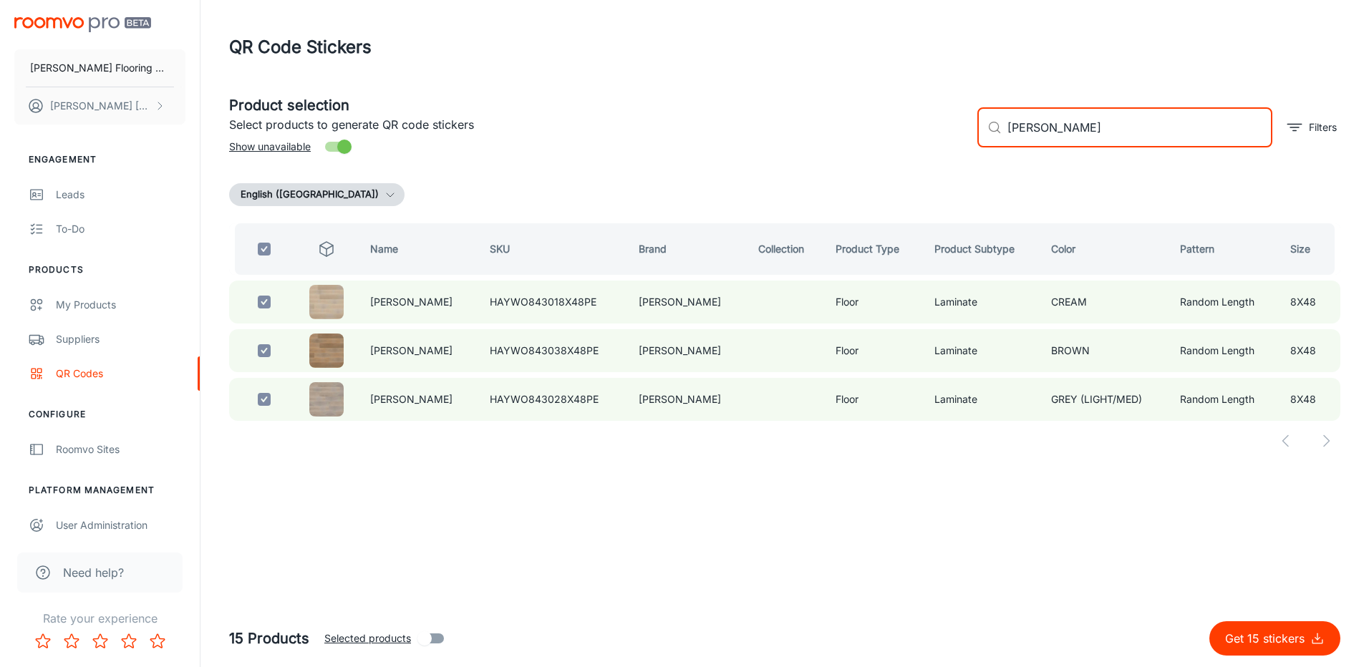
click at [1059, 137] on input "[PERSON_NAME]" at bounding box center [1139, 127] width 265 height 40
type input "[PERSON_NAME]"
checkbox input "false"
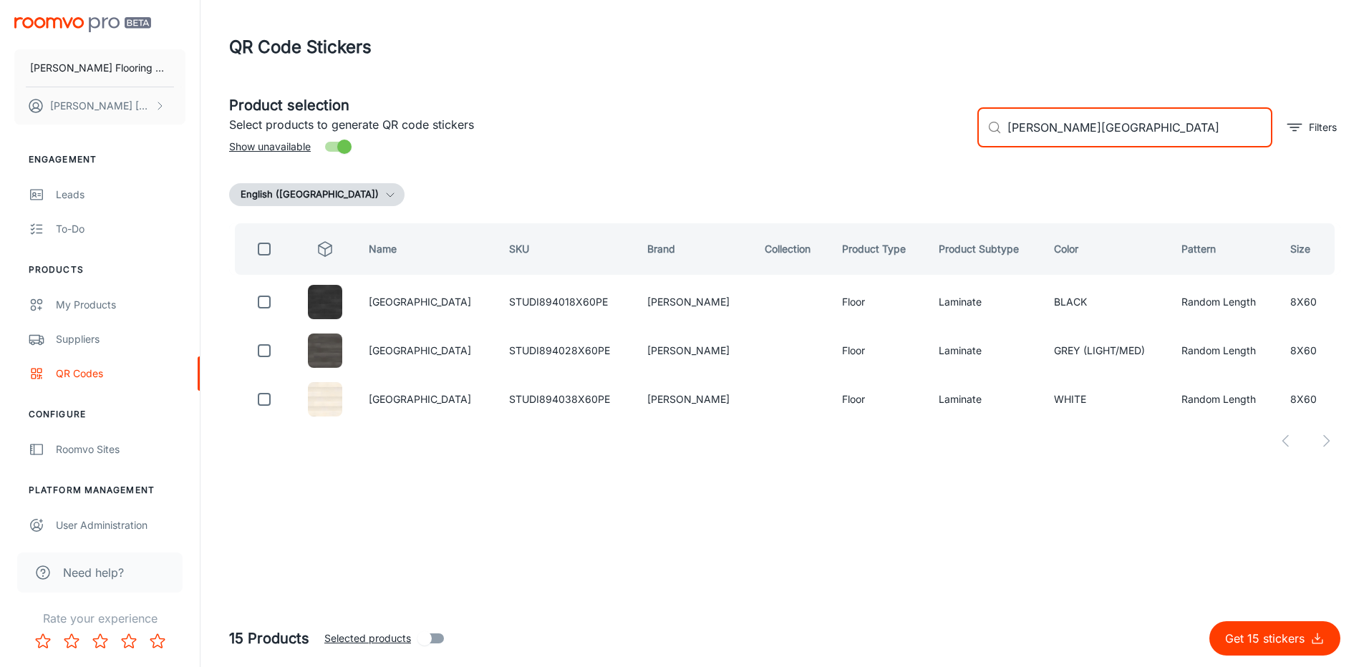
type input "[PERSON_NAME][GEOGRAPHIC_DATA]"
drag, startPoint x: 274, startPoint y: 244, endPoint x: 285, endPoint y: 241, distance: 11.8
click at [274, 244] on input "checkbox" at bounding box center [264, 249] width 29 height 29
checkbox input "true"
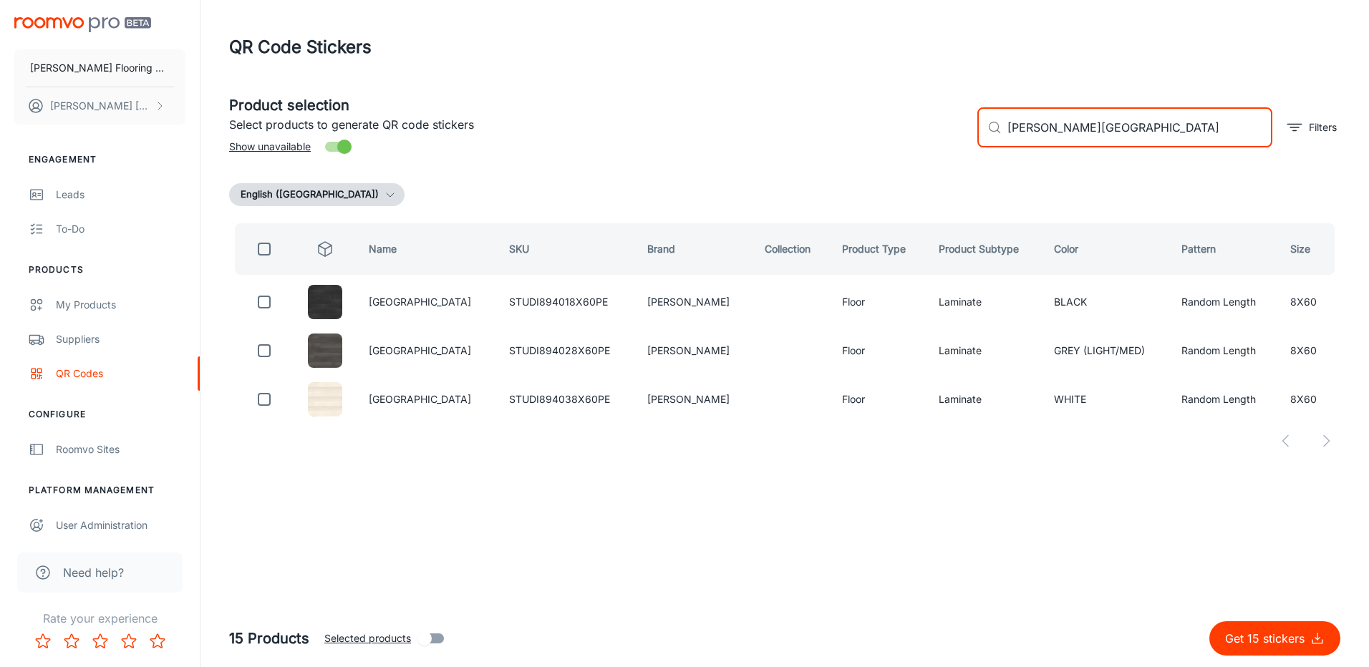
checkbox input "true"
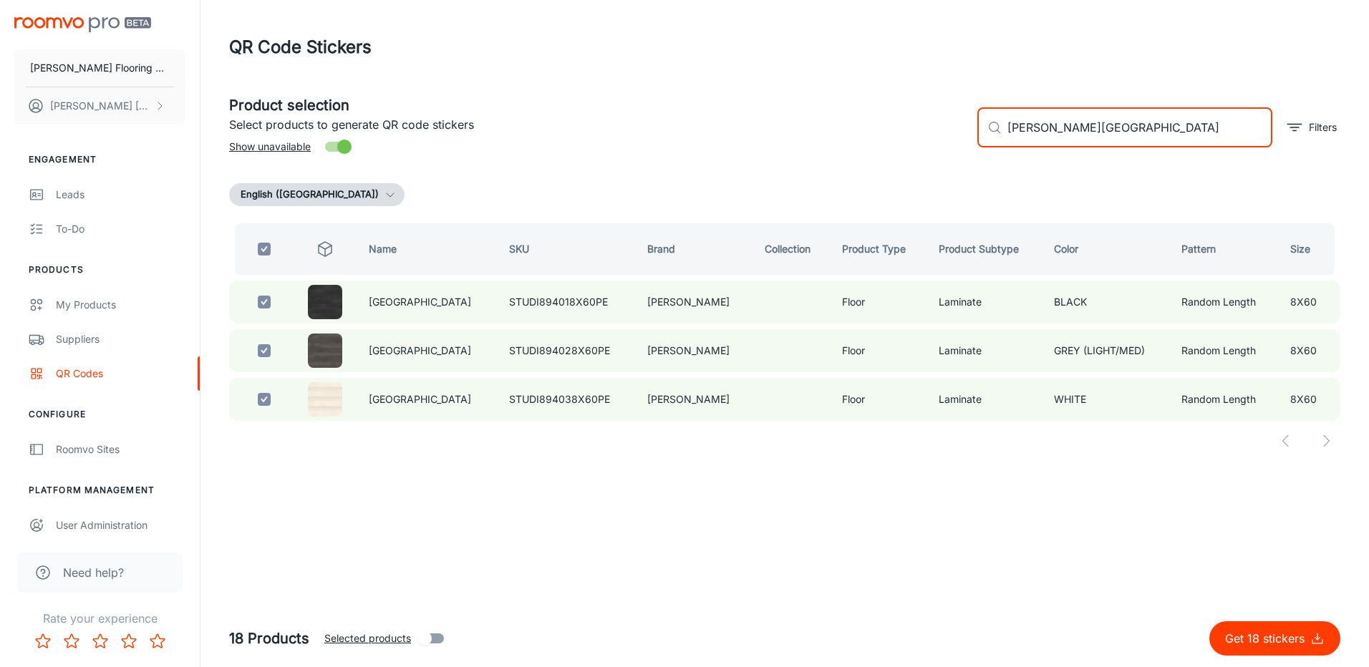
drag, startPoint x: 1093, startPoint y: 135, endPoint x: 1078, endPoint y: 140, distance: 15.6
click at [1078, 140] on input "[PERSON_NAME][GEOGRAPHIC_DATA]" at bounding box center [1139, 127] width 265 height 40
type input "[PERSON_NAME]"
checkbox input "false"
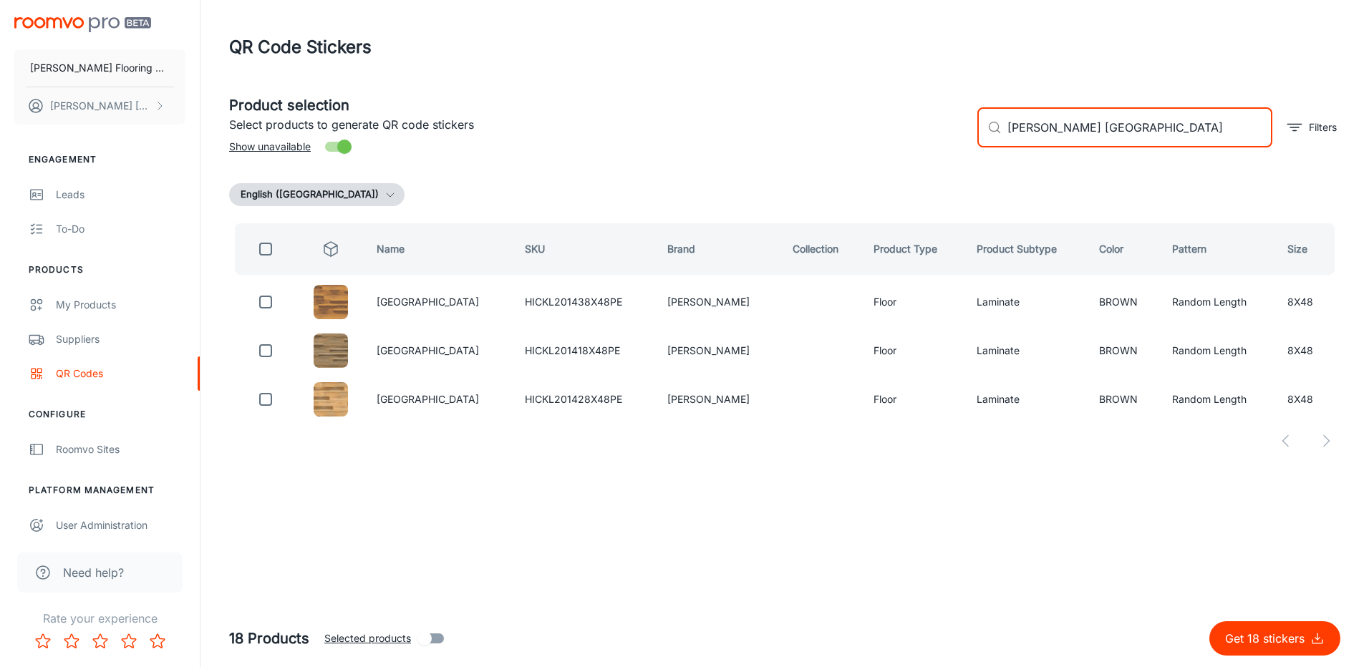
type input "[PERSON_NAME] [GEOGRAPHIC_DATA]"
click at [264, 245] on input "checkbox" at bounding box center [265, 249] width 29 height 29
checkbox input "true"
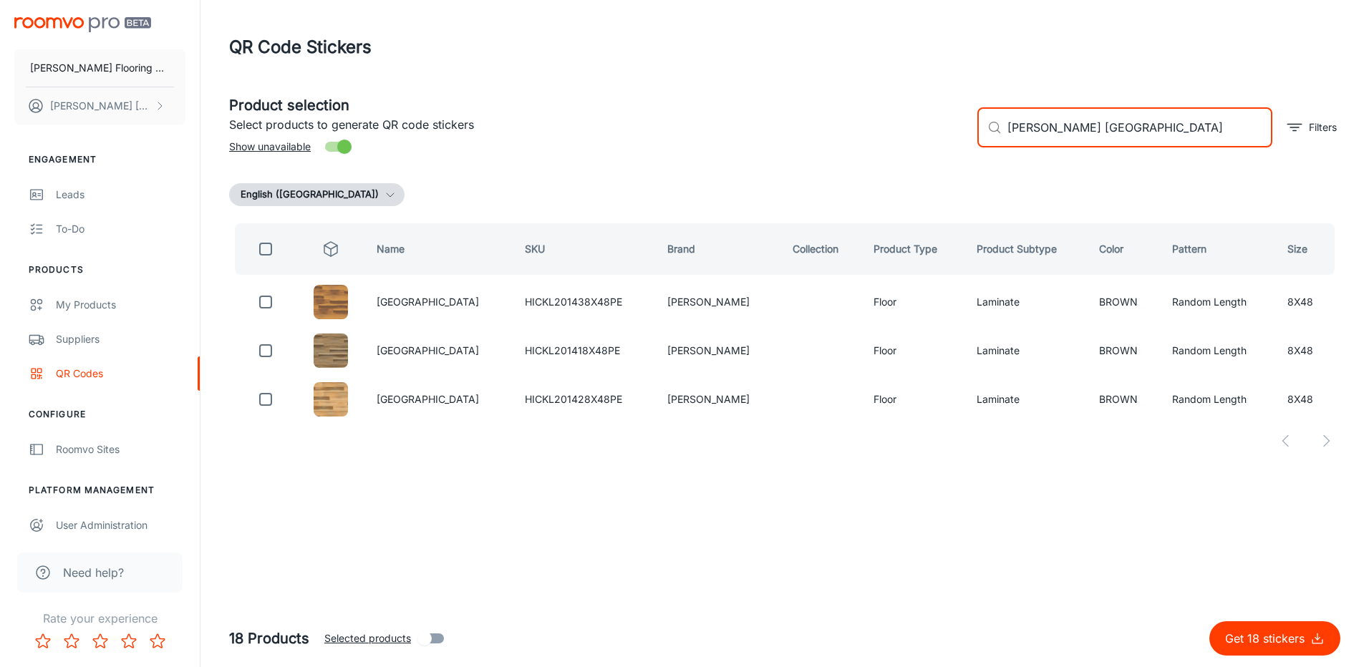
checkbox input "true"
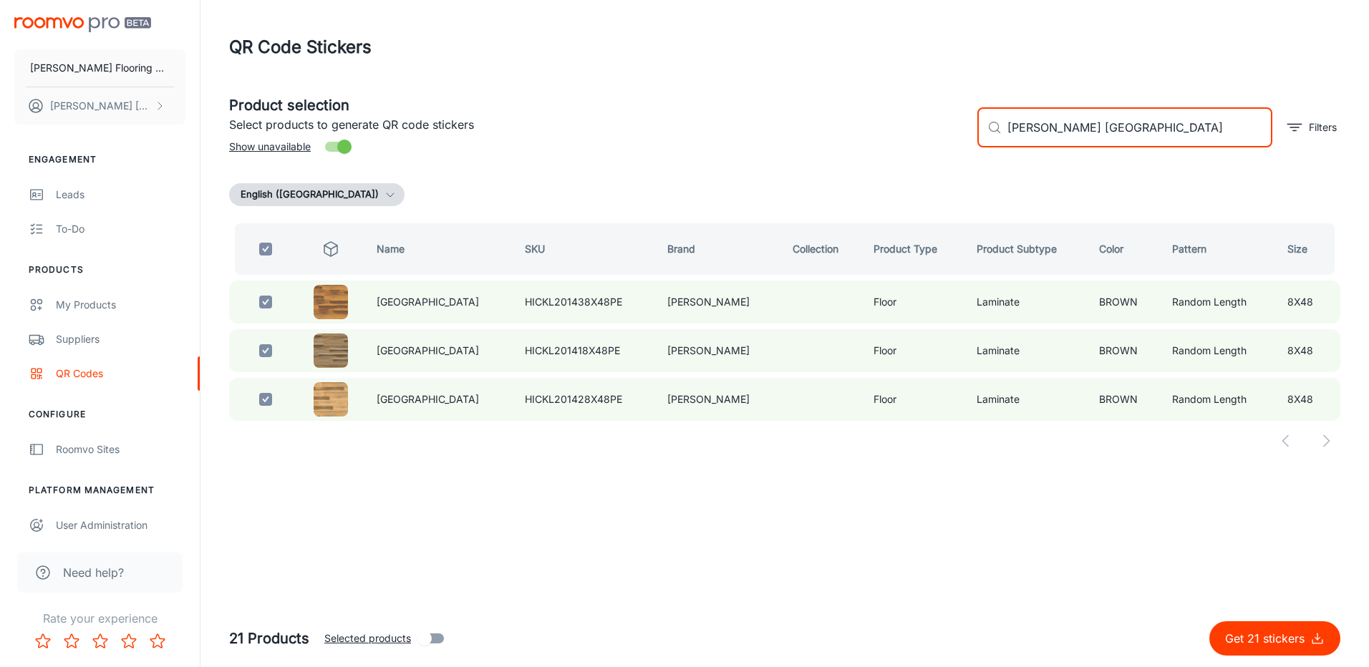
drag, startPoint x: 1122, startPoint y: 132, endPoint x: 1059, endPoint y: 145, distance: 64.2
click at [1059, 145] on input "[PERSON_NAME] [GEOGRAPHIC_DATA]" at bounding box center [1139, 127] width 265 height 40
type input "[PERSON_NAME] s"
checkbox input "false"
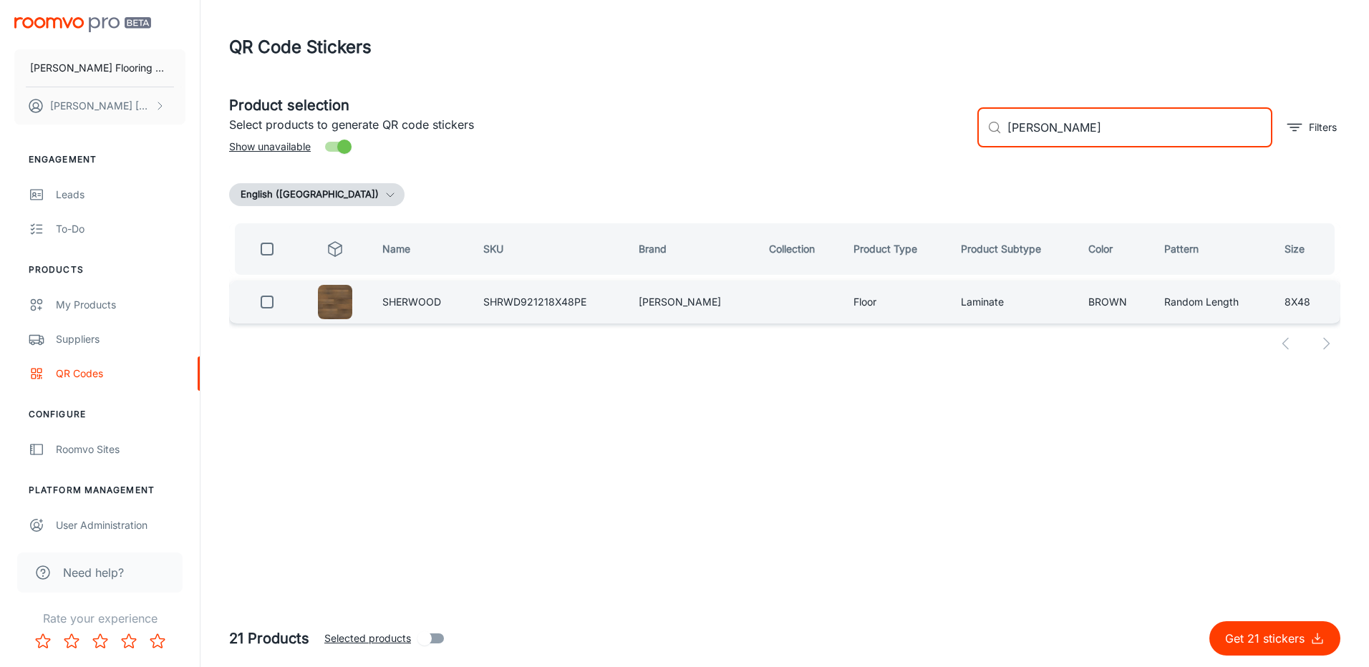
type input "[PERSON_NAME]"
drag, startPoint x: 276, startPoint y: 304, endPoint x: 392, endPoint y: 347, distance: 124.4
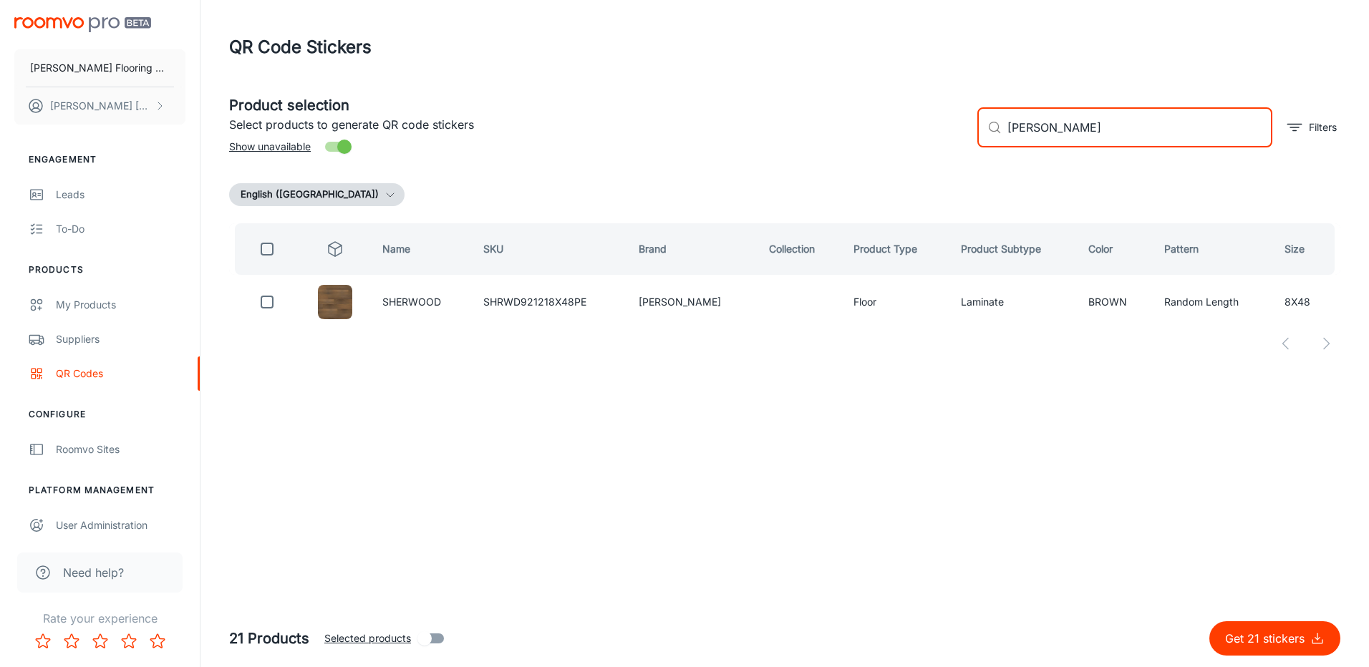
click at [276, 304] on input "checkbox" at bounding box center [267, 302] width 29 height 29
checkbox input "true"
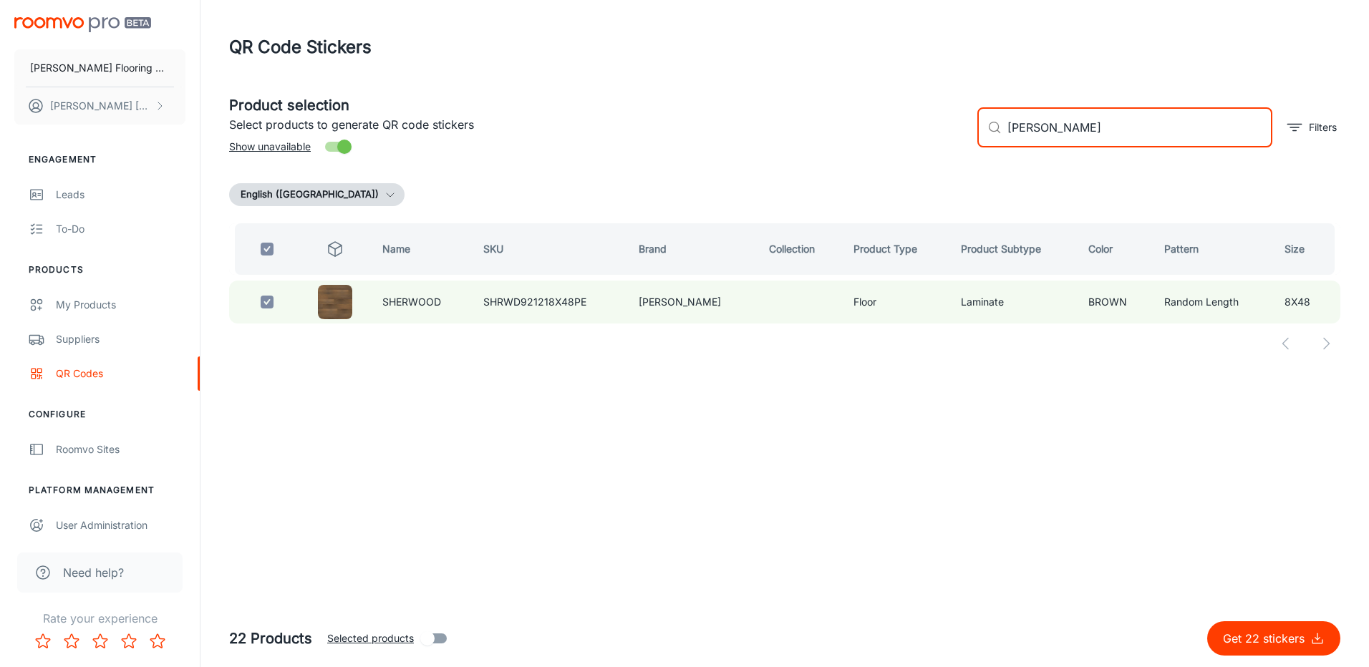
drag, startPoint x: 1106, startPoint y: 129, endPoint x: 927, endPoint y: 156, distance: 181.1
click at [925, 154] on div "Product selection Select products to generate QR code stickers Show unavailable…" at bounding box center [779, 121] width 1123 height 77
checkbox input "false"
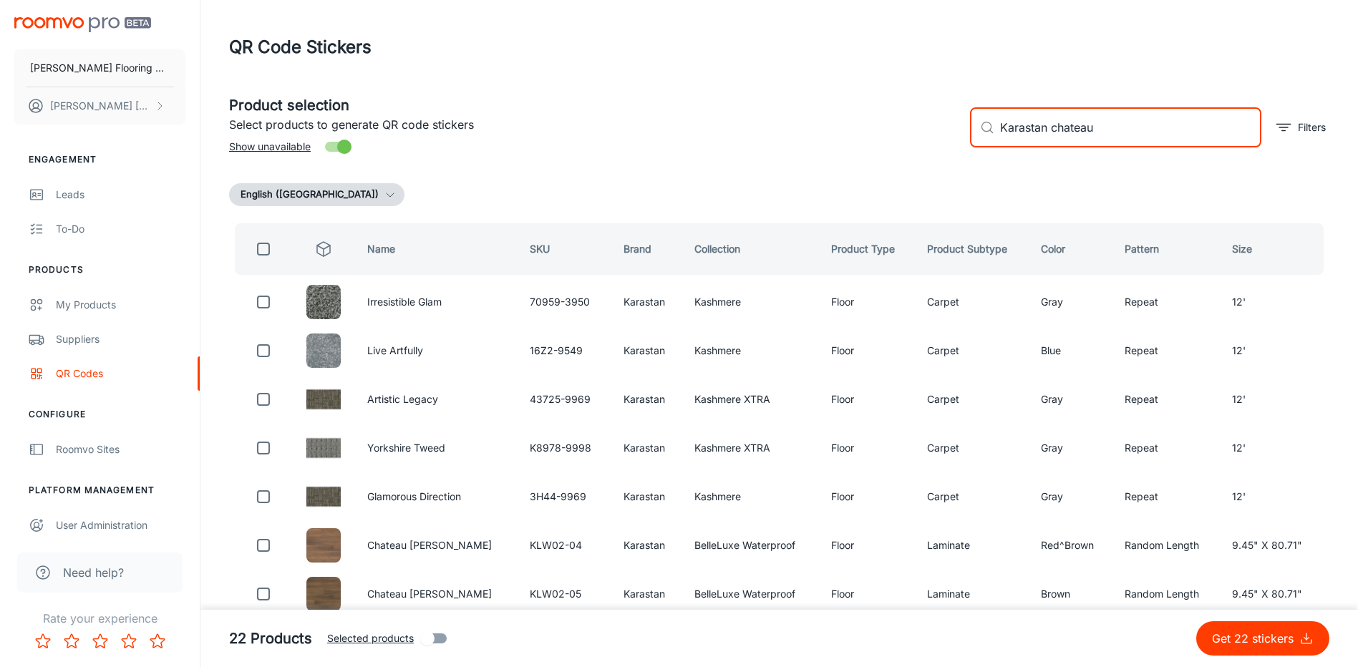
drag, startPoint x: 1102, startPoint y: 130, endPoint x: 1068, endPoint y: 143, distance: 36.0
click at [1068, 143] on input "Karastan chateau" at bounding box center [1130, 127] width 261 height 40
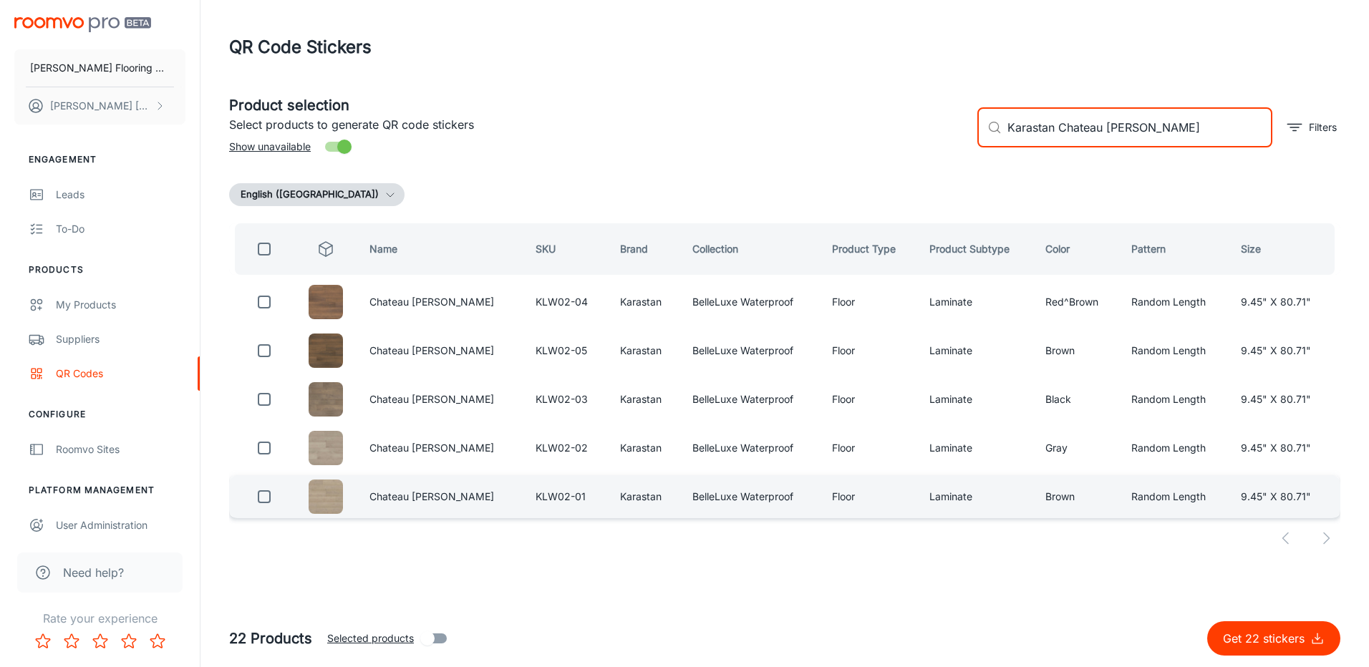
type input "Karastan Chateau [PERSON_NAME]"
drag, startPoint x: 265, startPoint y: 498, endPoint x: 357, endPoint y: 497, distance: 92.4
click at [266, 498] on input "checkbox" at bounding box center [264, 497] width 29 height 29
checkbox input "true"
drag, startPoint x: 1143, startPoint y: 127, endPoint x: 1025, endPoint y: 159, distance: 122.3
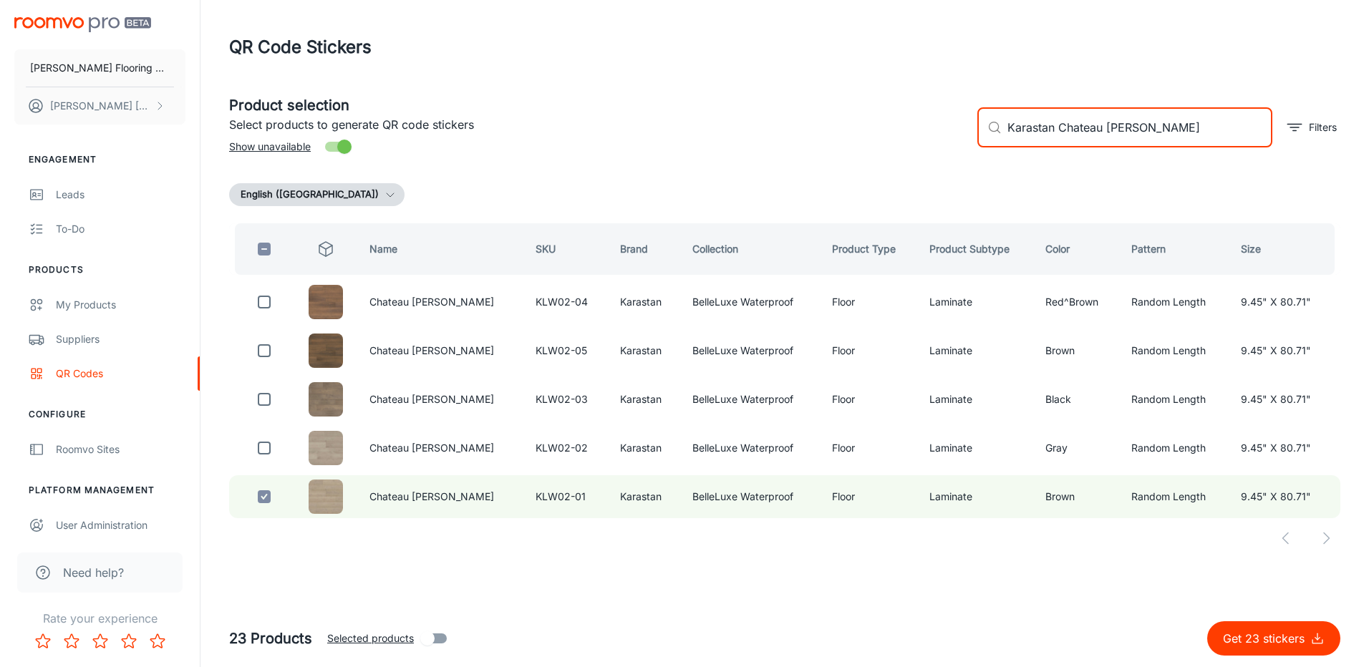
click at [1025, 159] on div "​ Karastan Chateau [PERSON_NAME] ​ Filters" at bounding box center [1153, 121] width 374 height 77
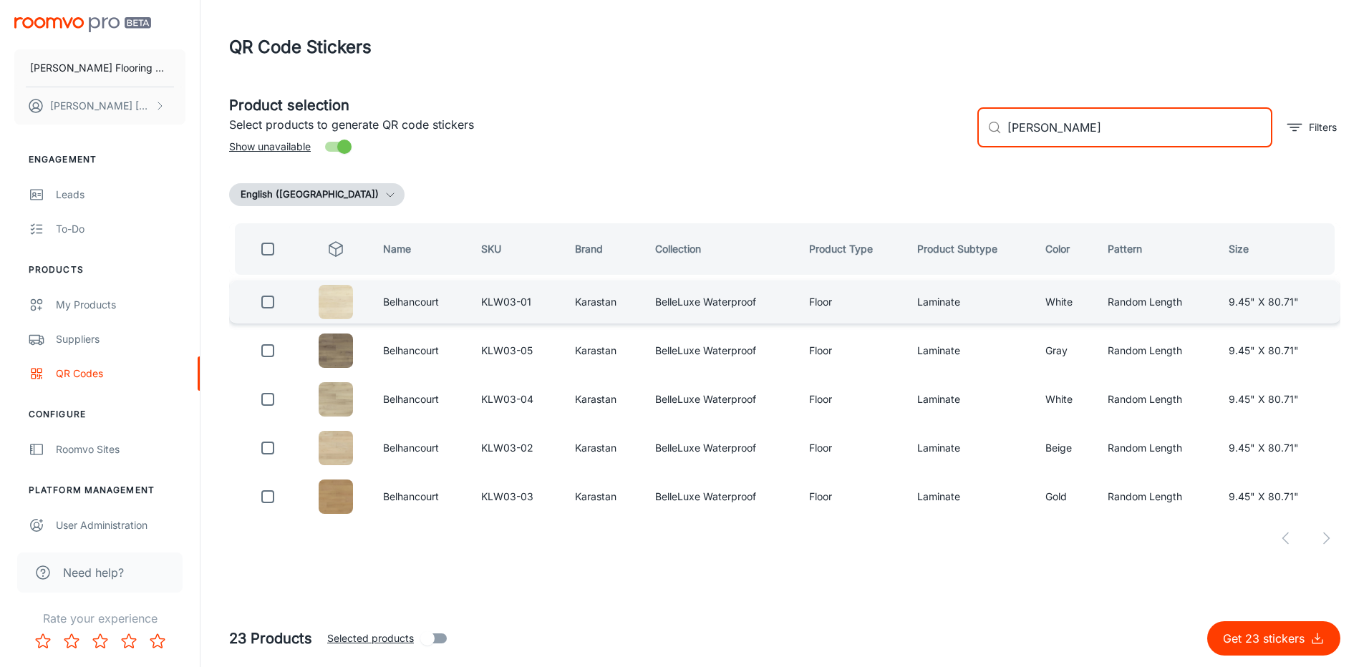
type input "[PERSON_NAME]"
click at [273, 301] on input "checkbox" at bounding box center [267, 302] width 29 height 29
click at [1290, 629] on button "Get 24 stickers" at bounding box center [1273, 638] width 133 height 34
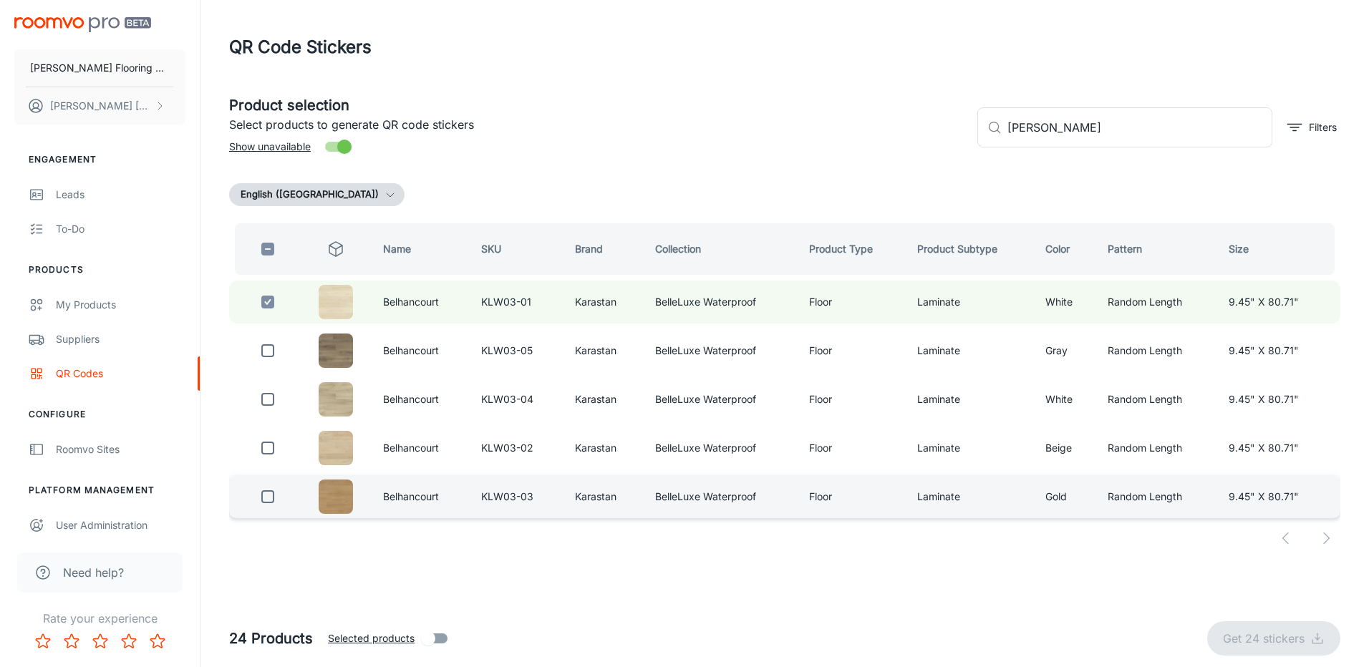
checkbox input "false"
